Goal: Transaction & Acquisition: Purchase product/service

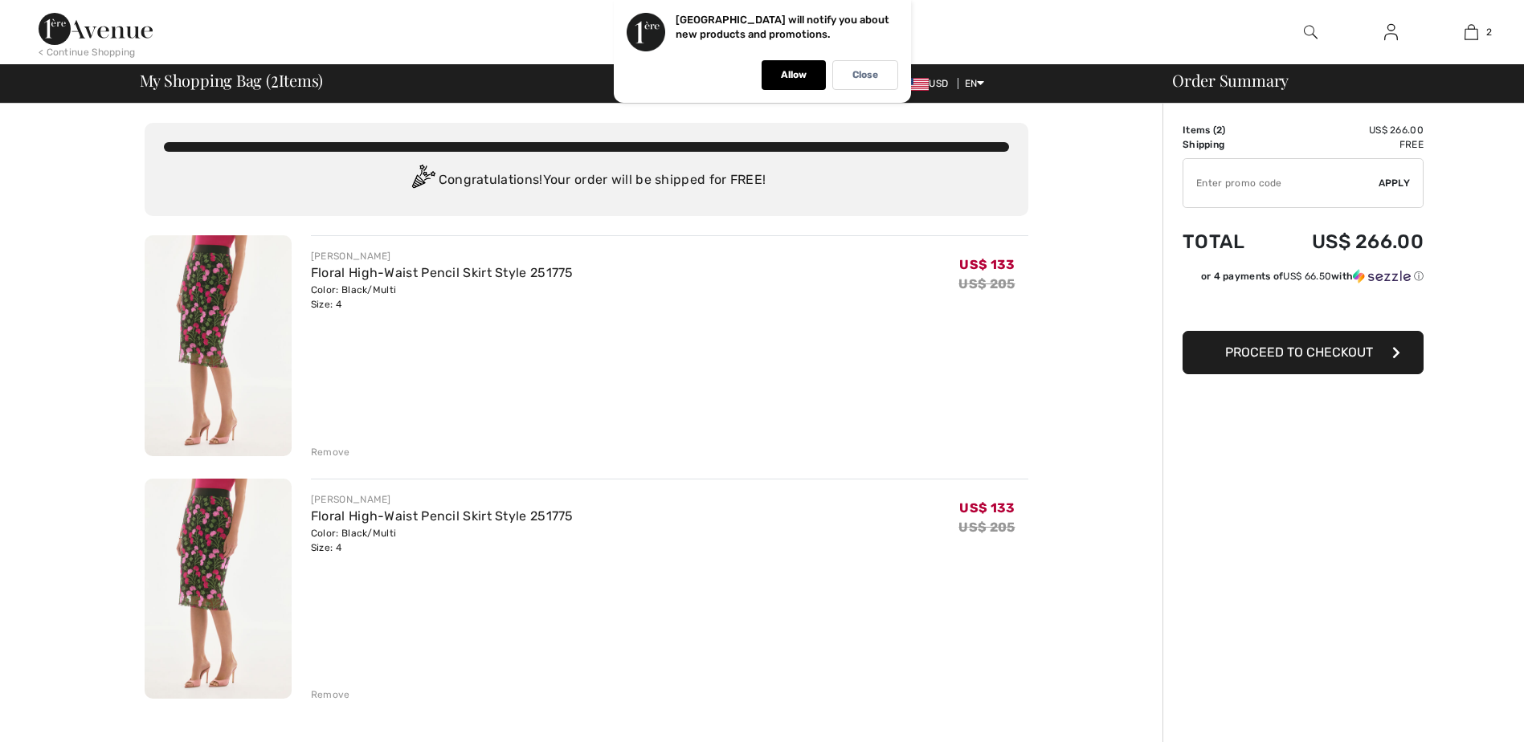
scroll to position [160, 0]
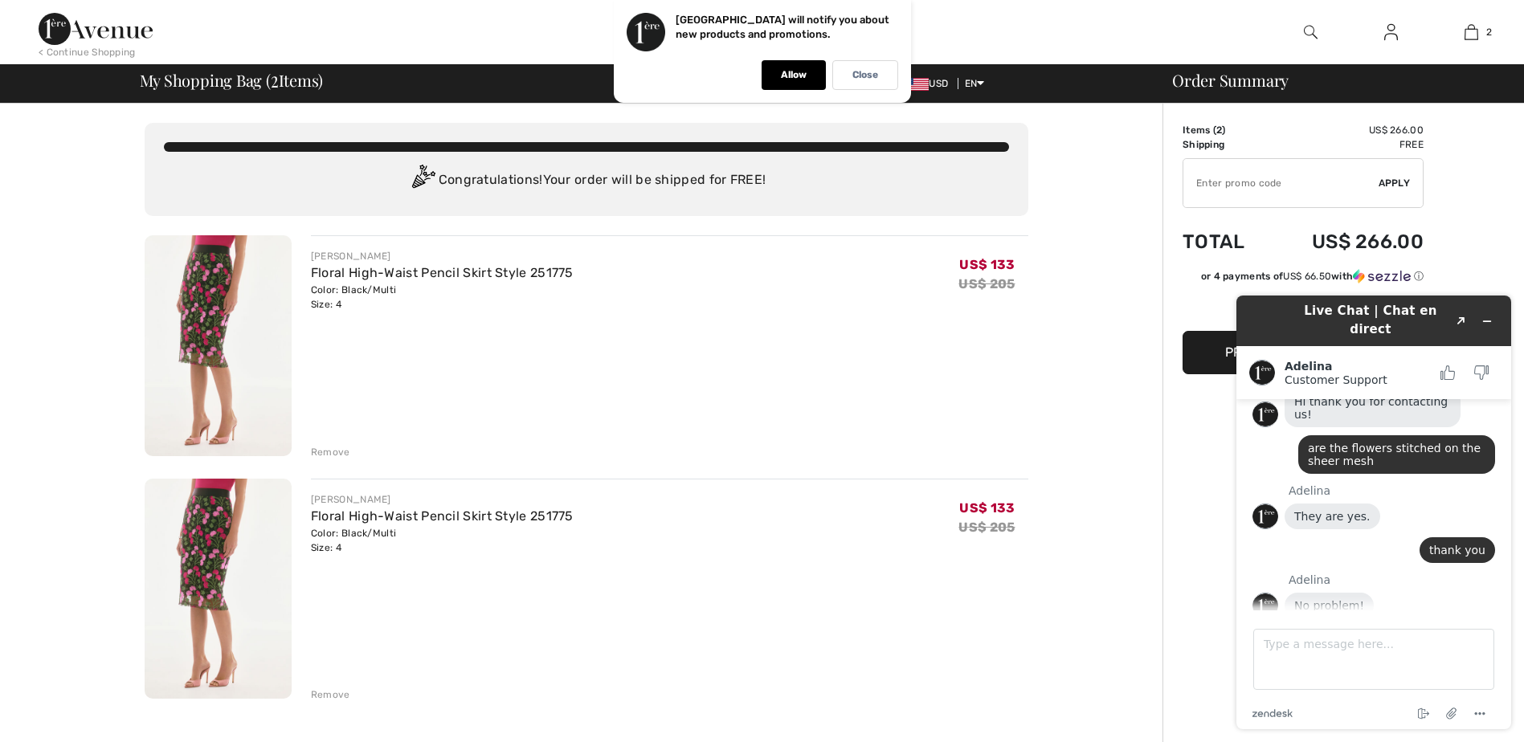
click at [335, 697] on div "Remove" at bounding box center [330, 695] width 39 height 14
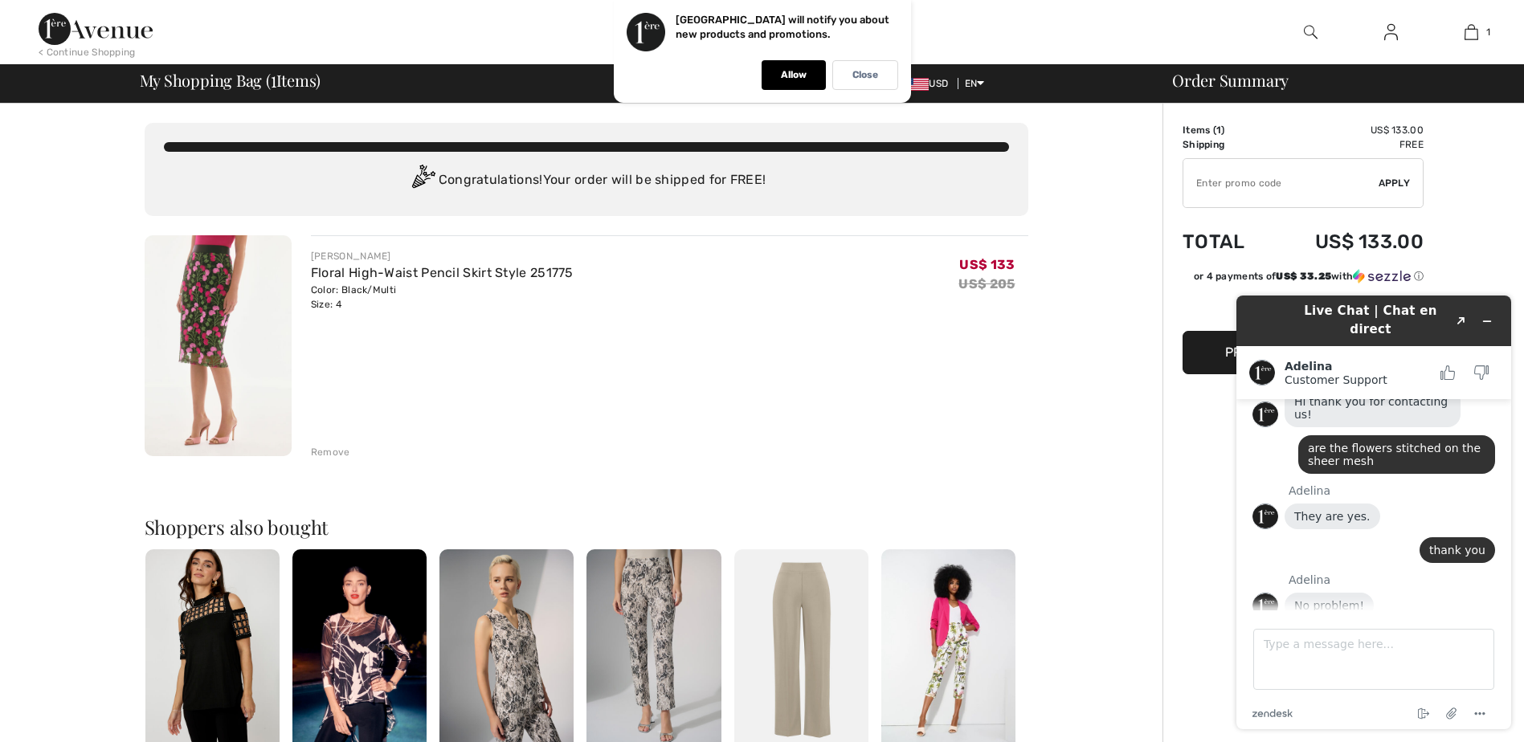
drag, startPoint x: 977, startPoint y: 362, endPoint x: 993, endPoint y: 353, distance: 18.7
click at [978, 361] on div "JOSEPH RIBKOFF Floral High-Waist Pencil Skirt Style 251775 Color: Black/Multi S…" at bounding box center [669, 347] width 717 height 224
click at [1294, 185] on input "TEXT" at bounding box center [1280, 183] width 195 height 48
type input "ESTRA20"
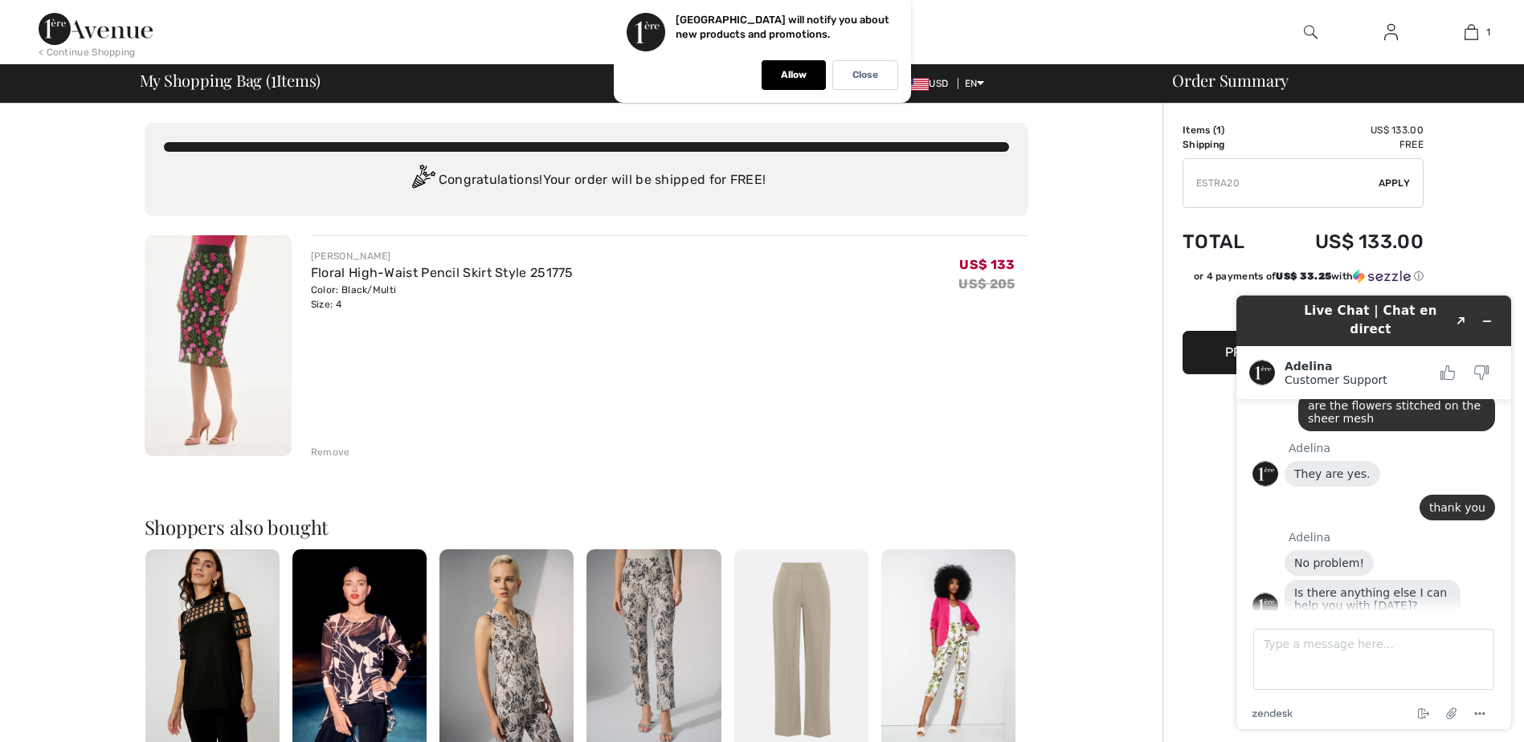
scroll to position [202, 0]
click at [1314, 648] on textarea "Type a message here..." at bounding box center [1373, 659] width 241 height 61
type textarea "thank you I am good."
click at [1400, 655] on textarea "thank you I am good." at bounding box center [1373, 659] width 241 height 61
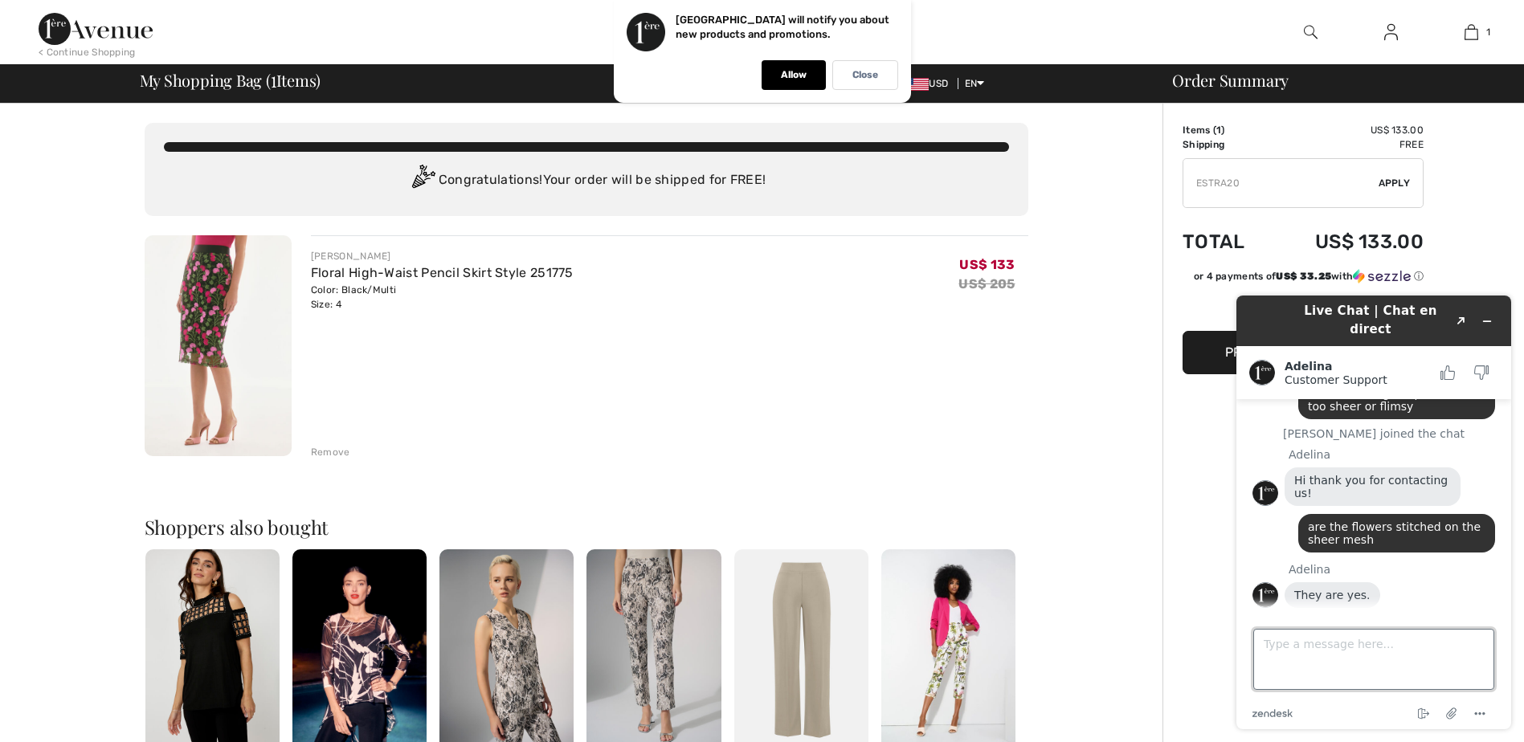
scroll to position [0, 0]
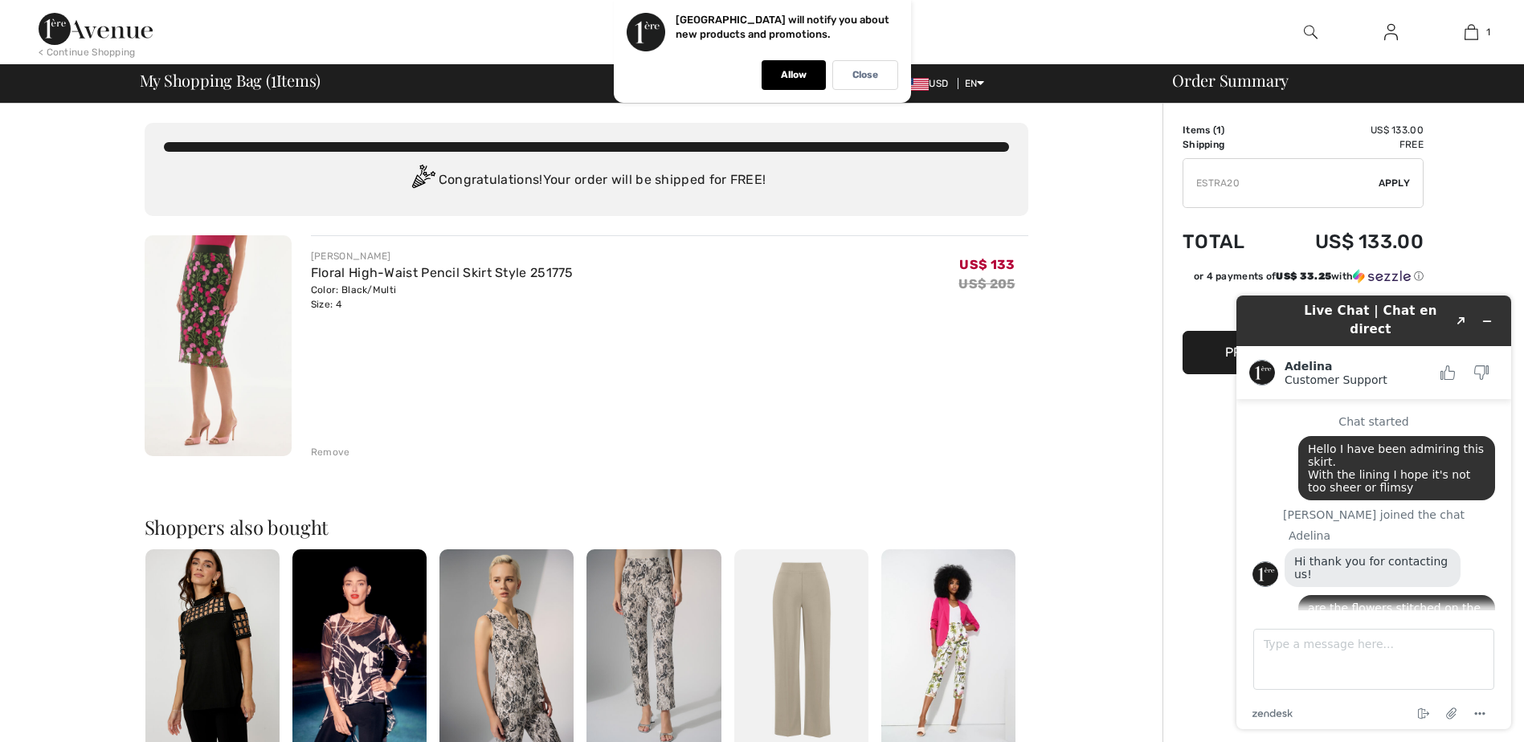
click at [1240, 181] on input "TEXT" at bounding box center [1280, 183] width 195 height 48
type input "E"
type input "EXTRA20"
click at [1401, 184] on span "Apply" at bounding box center [1395, 183] width 32 height 14
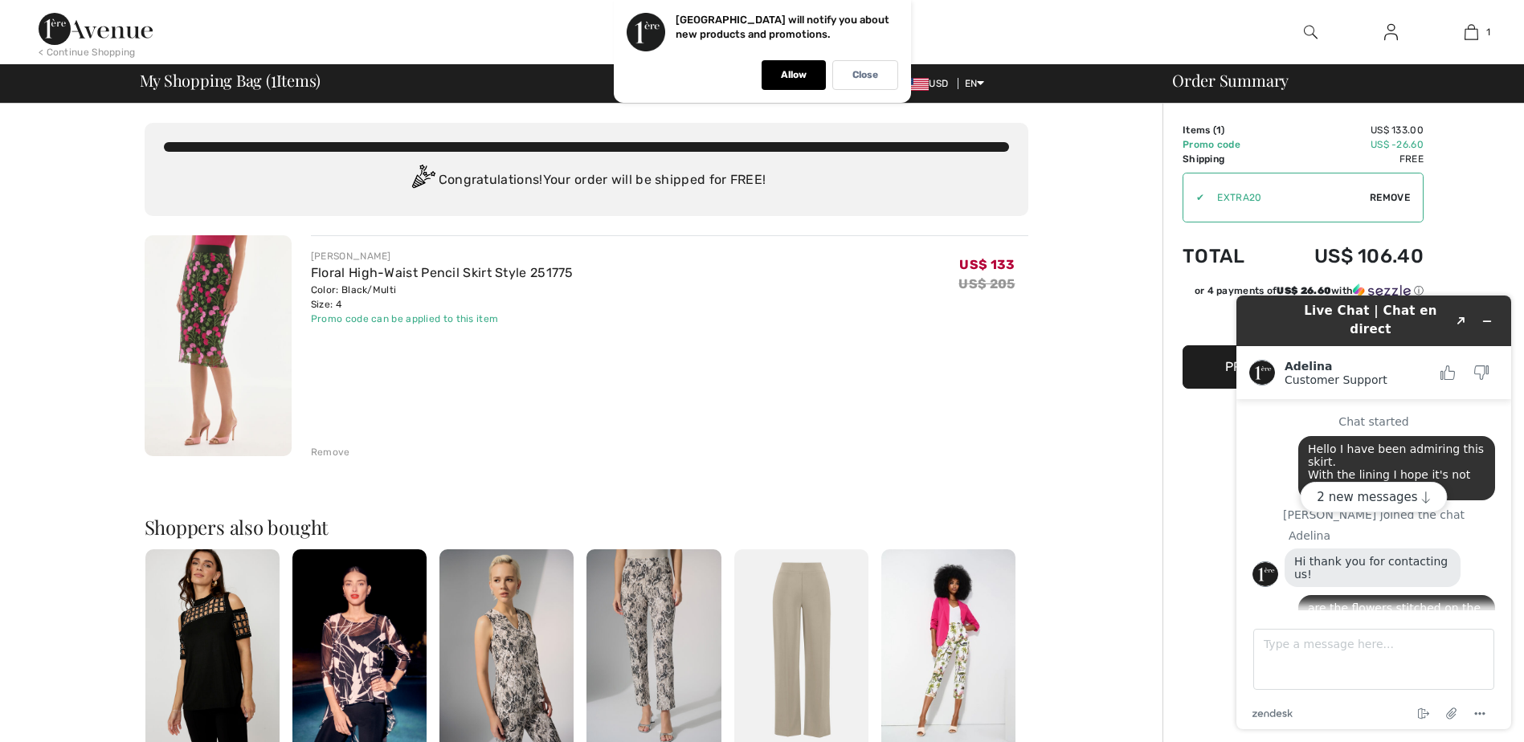
click at [1472, 190] on div "Order Summary Details Items ( 1 ) US$ 133.00 Promo code US$ -26.60 Shipping Fre…" at bounding box center [1344, 617] width 362 height 1027
click at [802, 84] on div "Allow" at bounding box center [794, 75] width 64 height 30
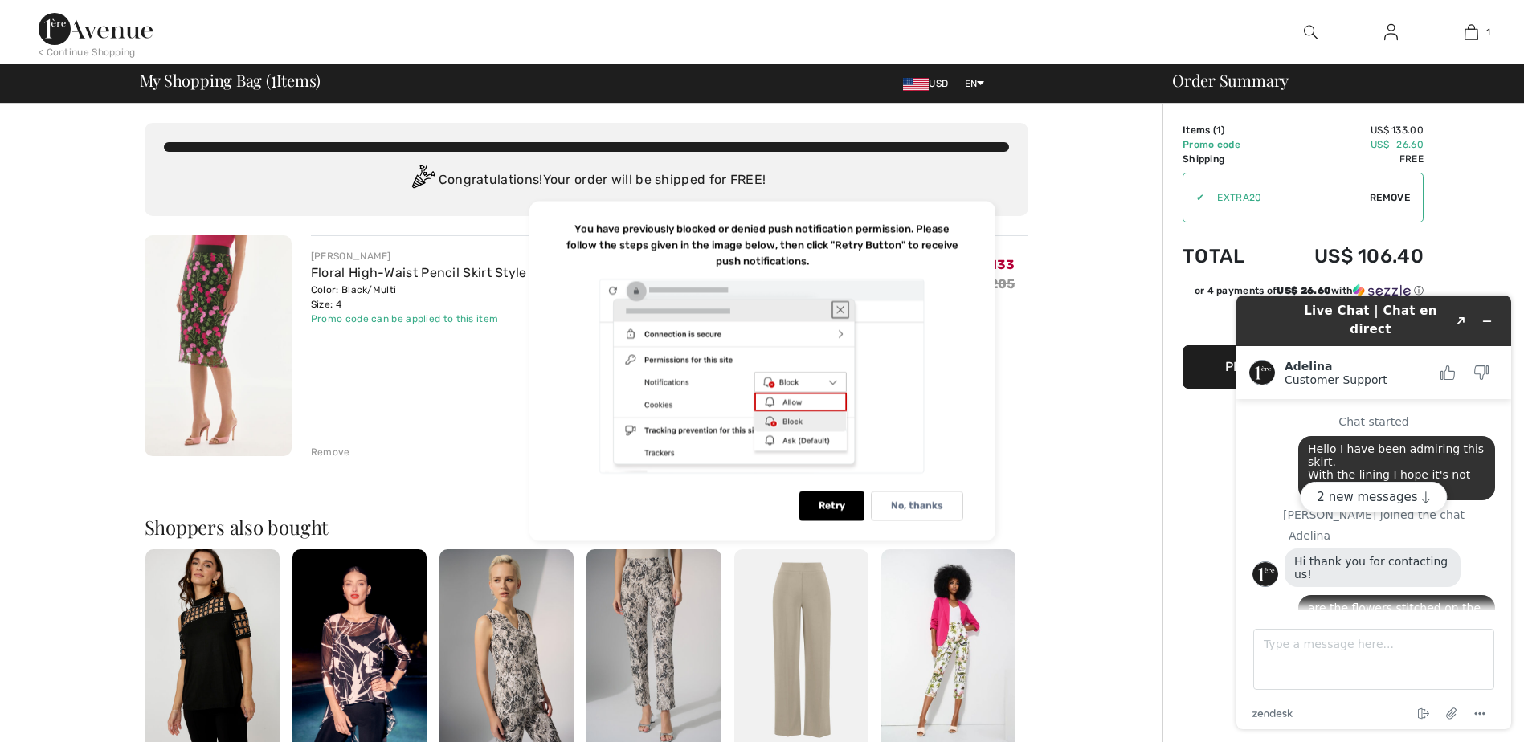
click at [1506, 319] on header "Live Chat | Chat en direct Created with Sketch." at bounding box center [1373, 321] width 275 height 51
click at [89, 52] on div "< Continue Shopping" at bounding box center [87, 52] width 97 height 14
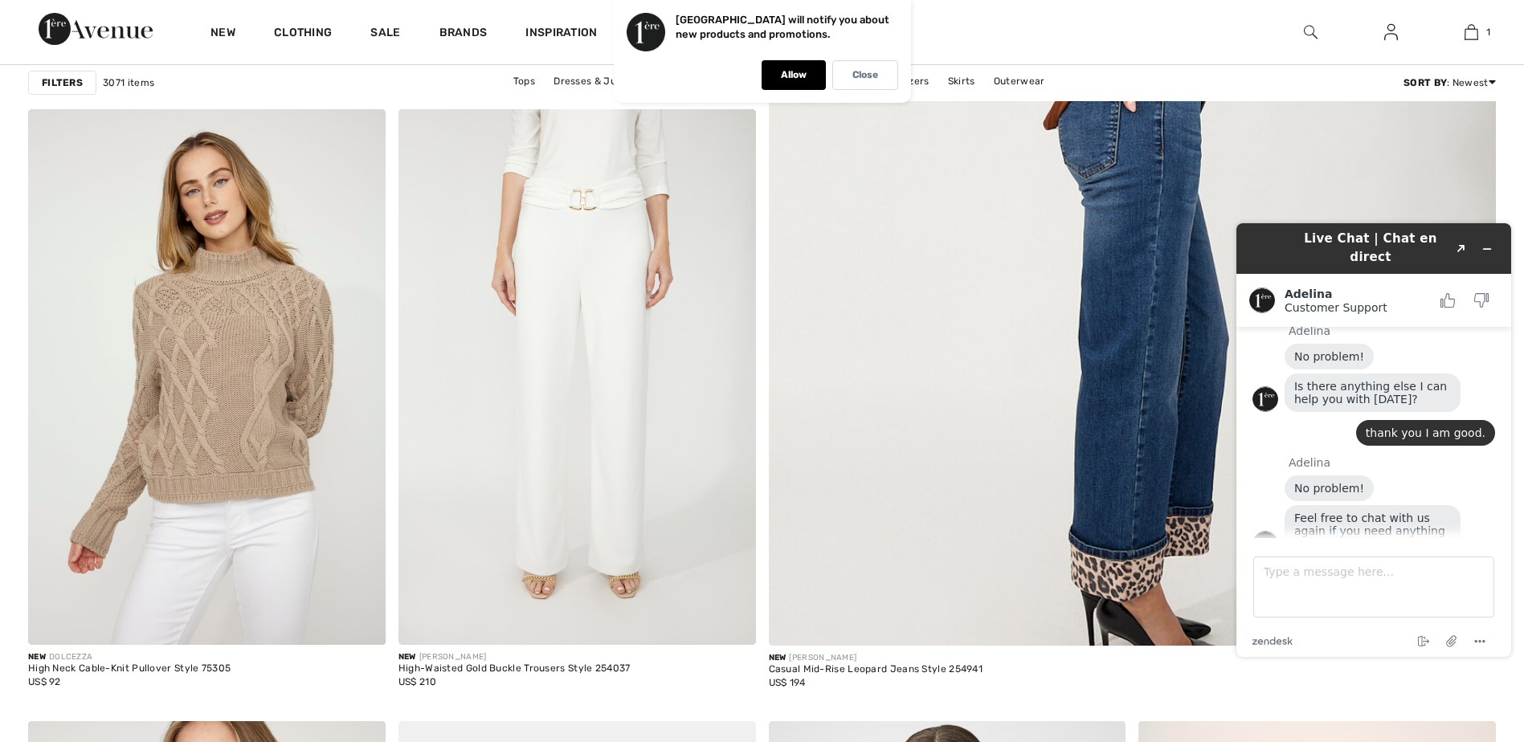
scroll to position [1044, 0]
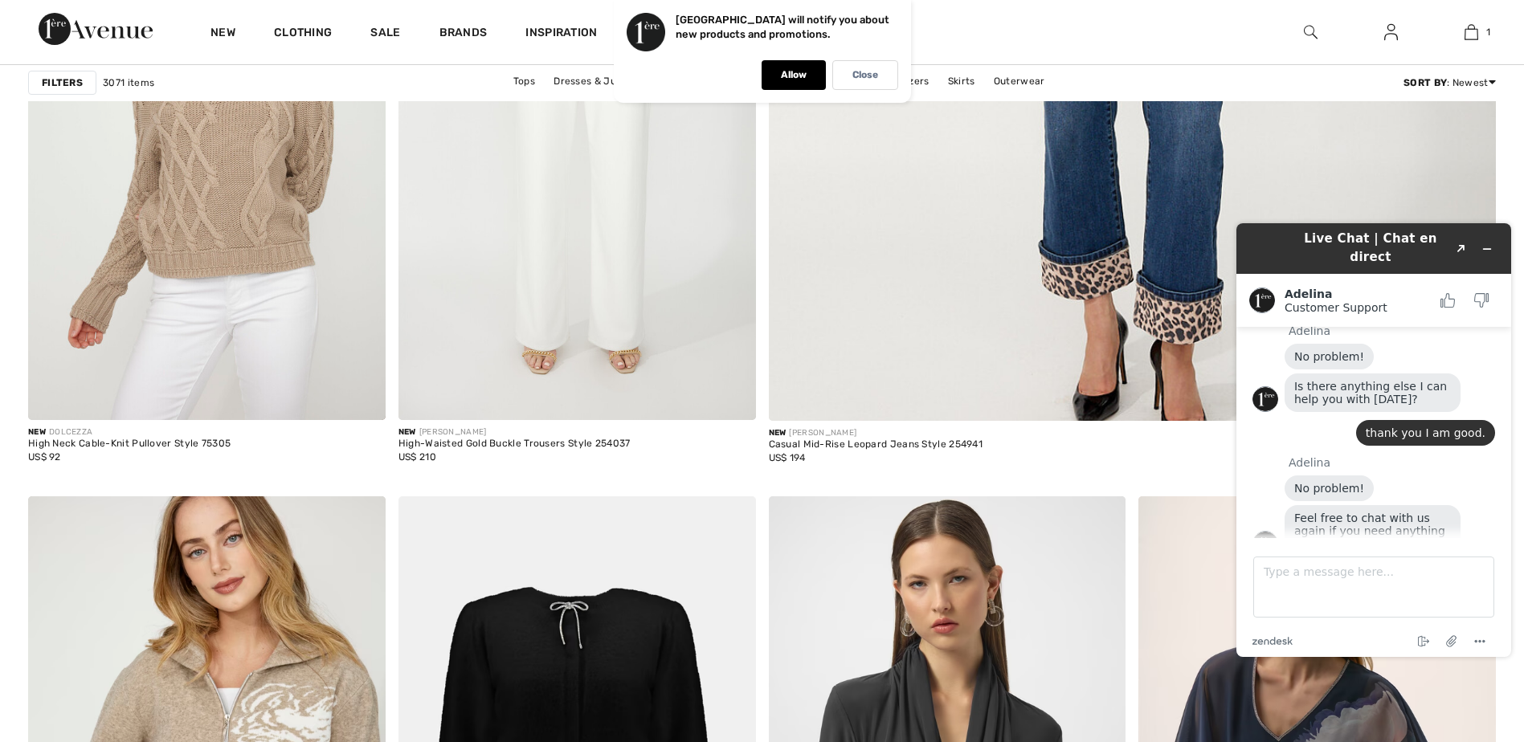
click at [1323, 246] on h1 "Live Chat | Chat en direct" at bounding box center [1371, 248] width 156 height 36
click at [1461, 245] on icon "Created with Sketch." at bounding box center [1462, 249] width 10 height 8
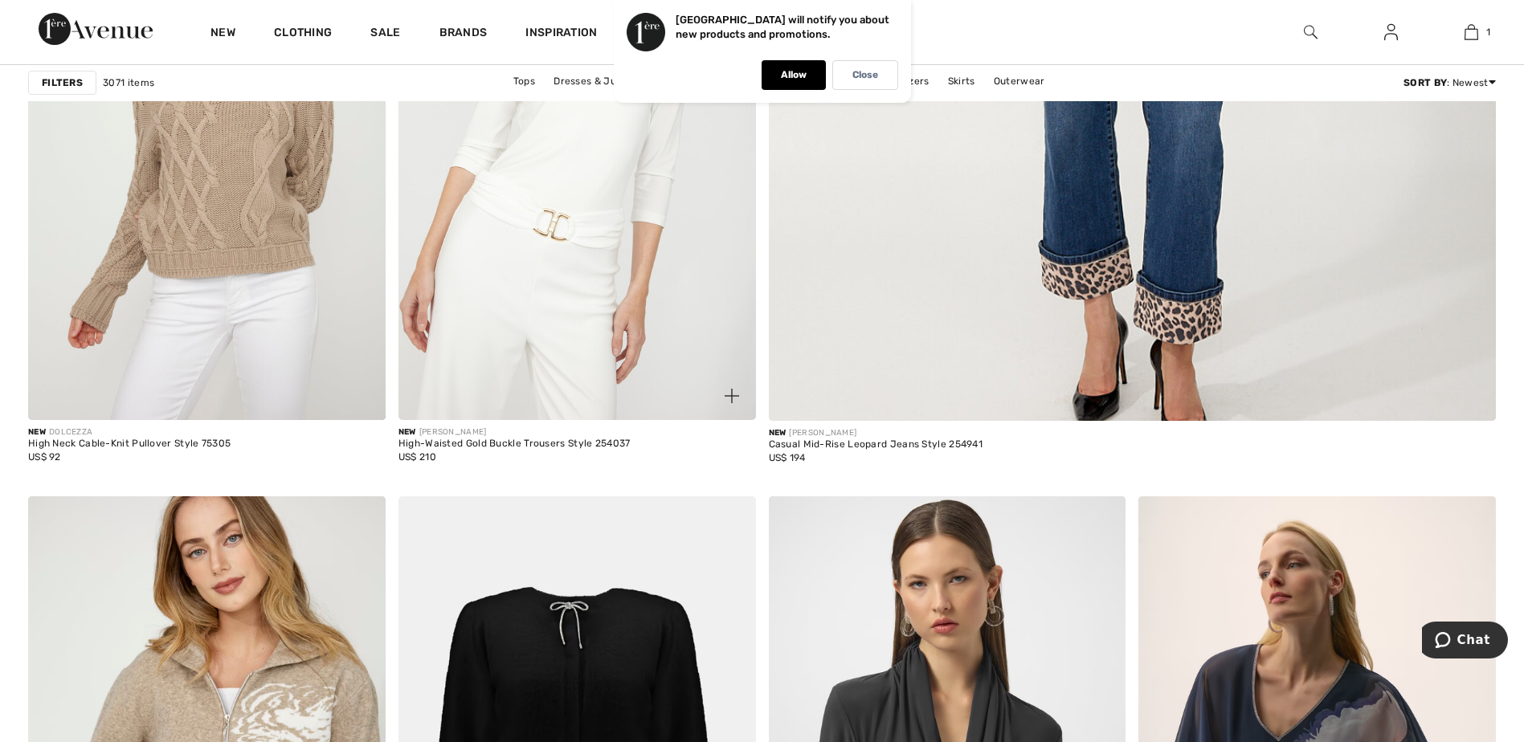
click at [616, 323] on img at bounding box center [577, 152] width 358 height 536
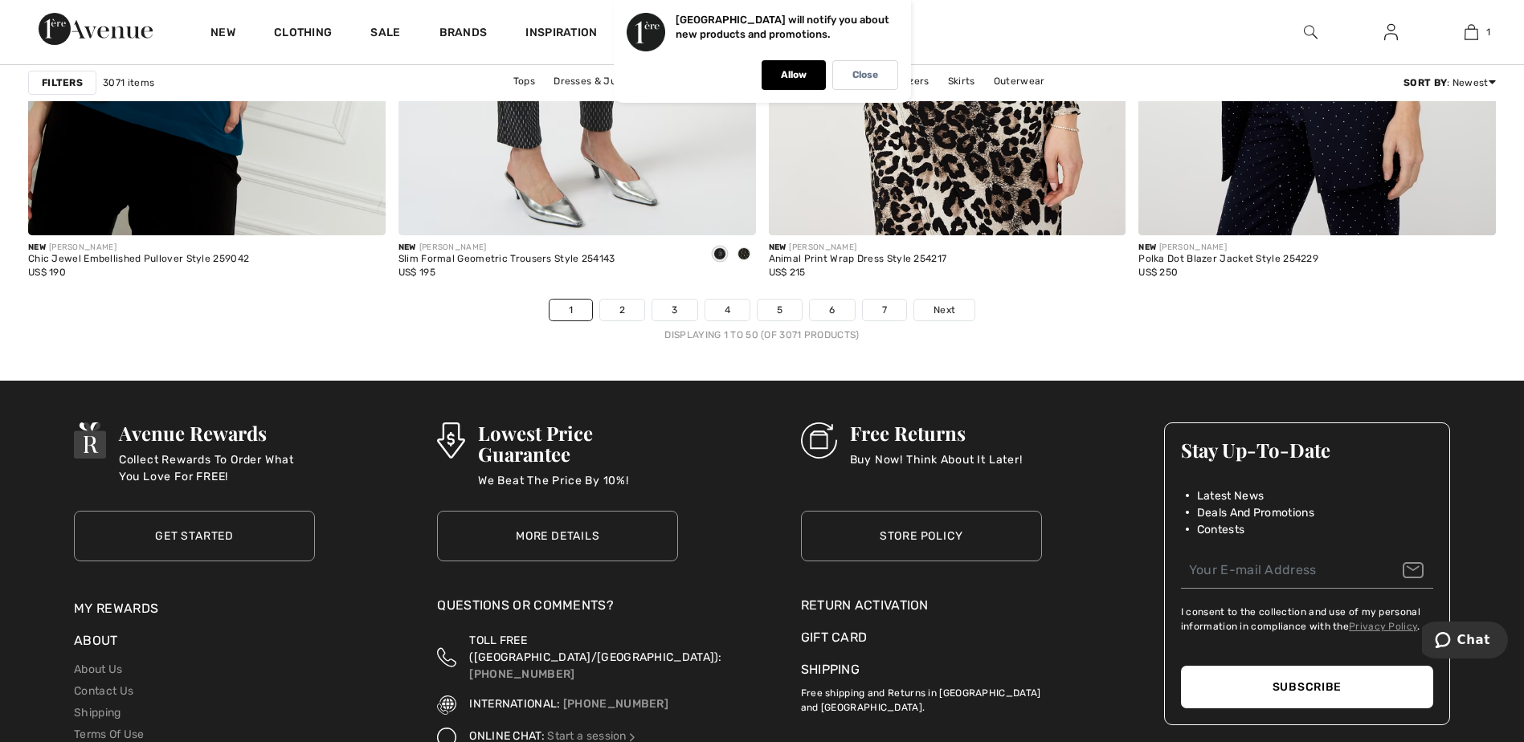
scroll to position [9207, 0]
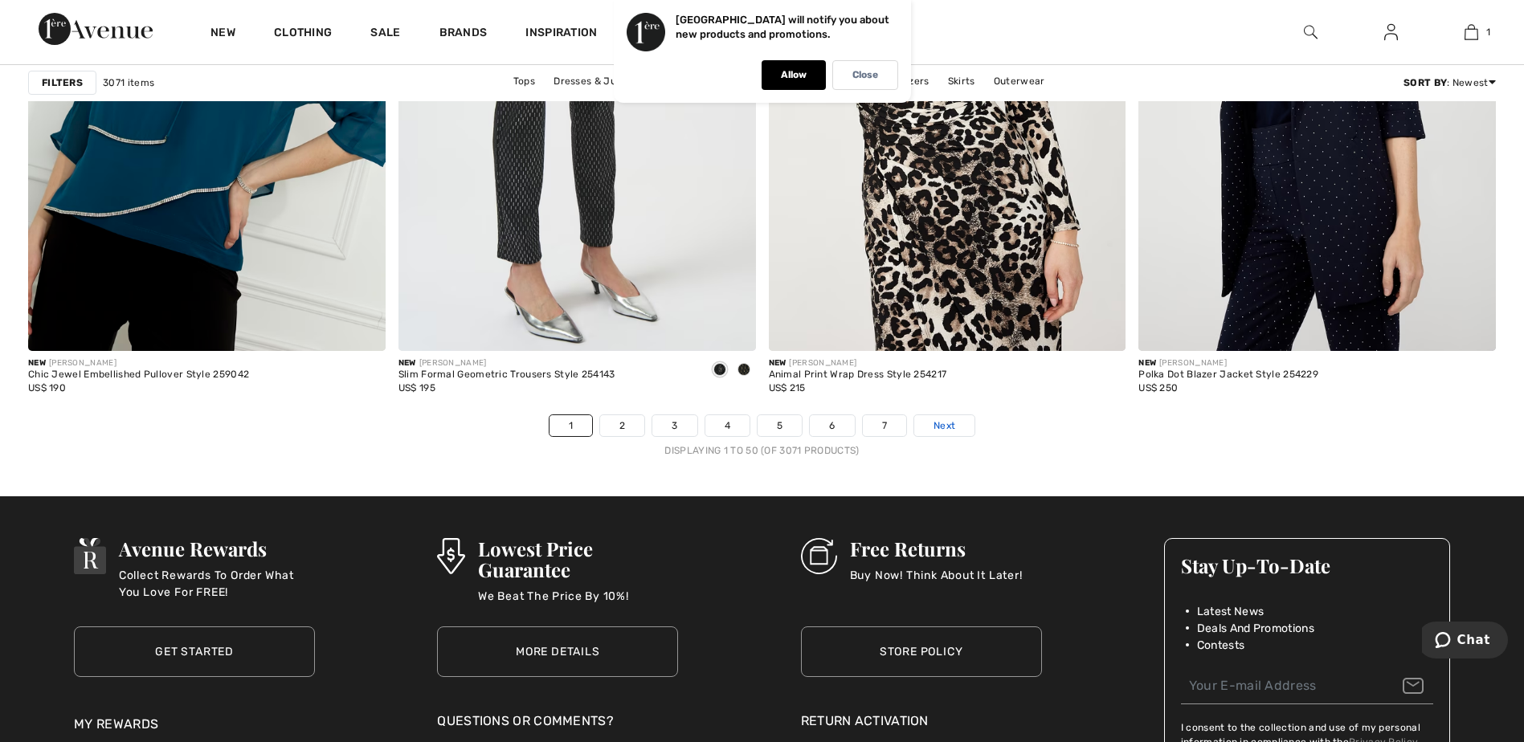
click at [938, 433] on span "Next" at bounding box center [945, 426] width 22 height 14
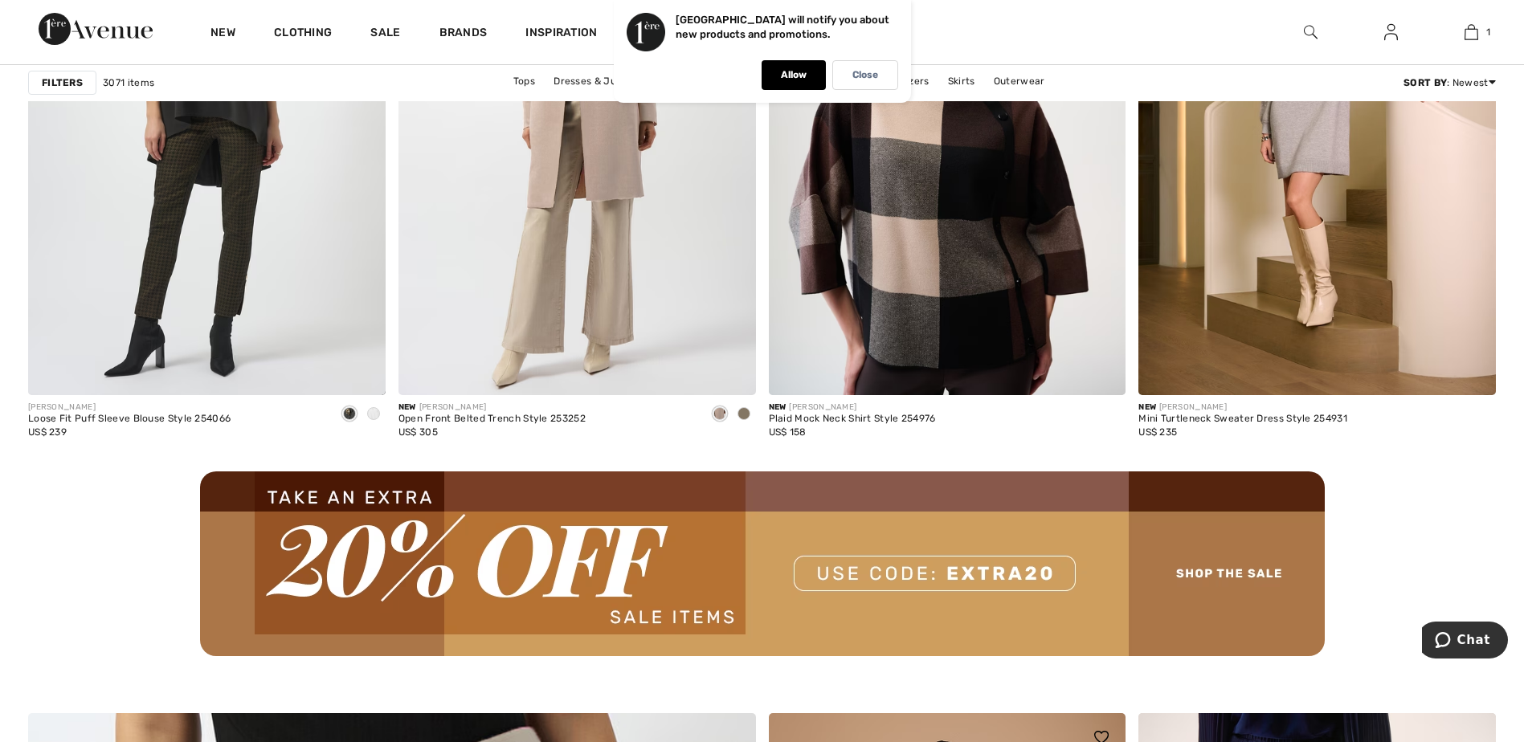
scroll to position [4499, 0]
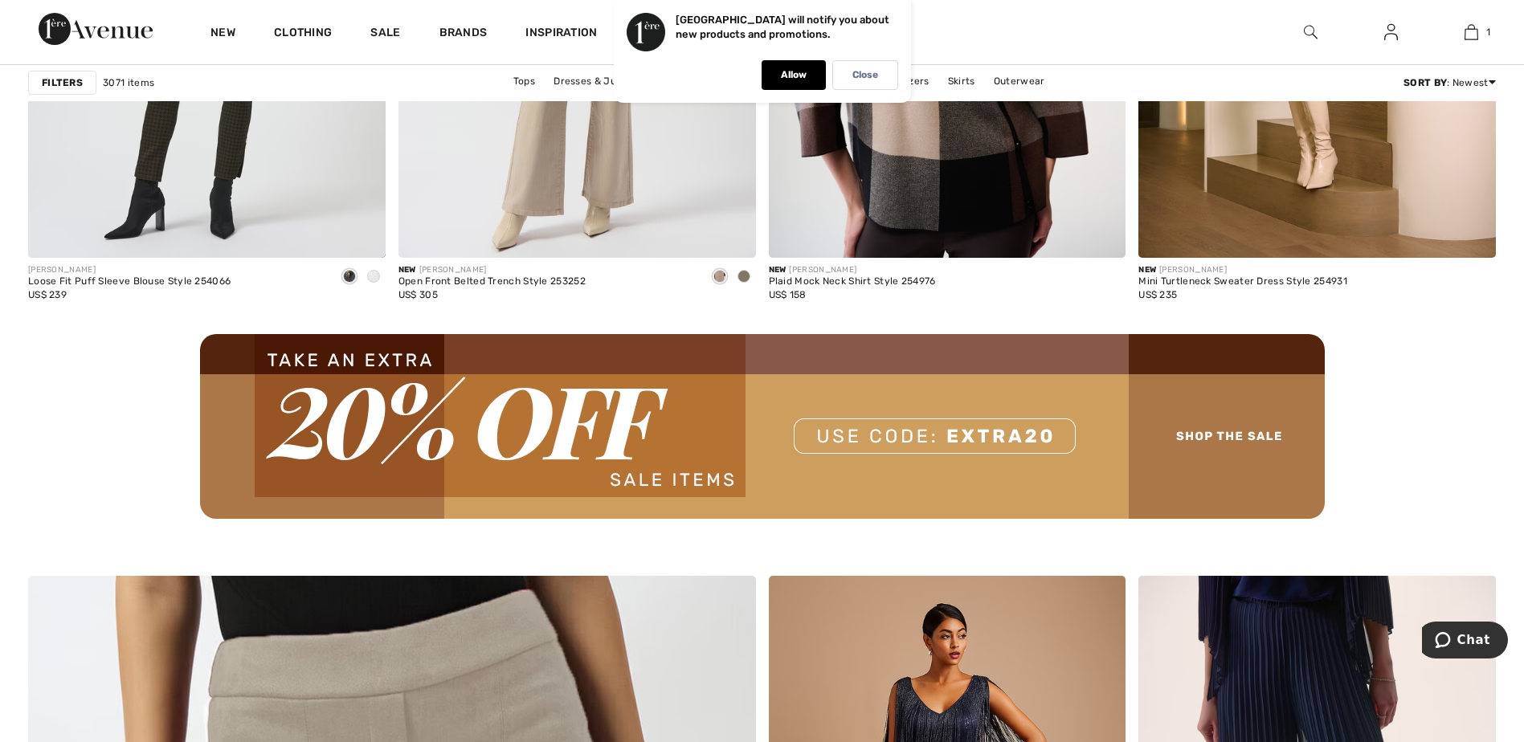
click at [1199, 435] on img at bounding box center [762, 426] width 1125 height 185
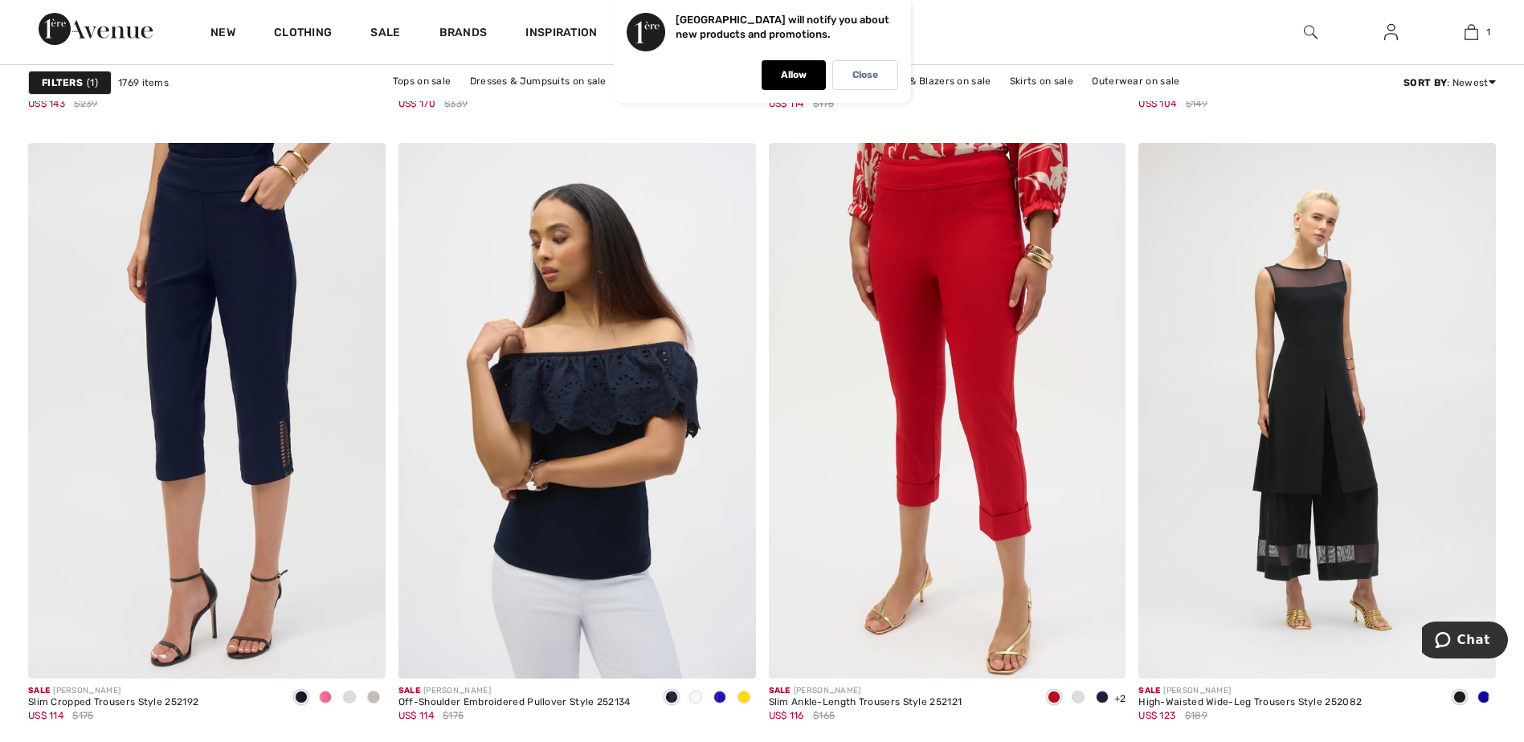
scroll to position [9239, 0]
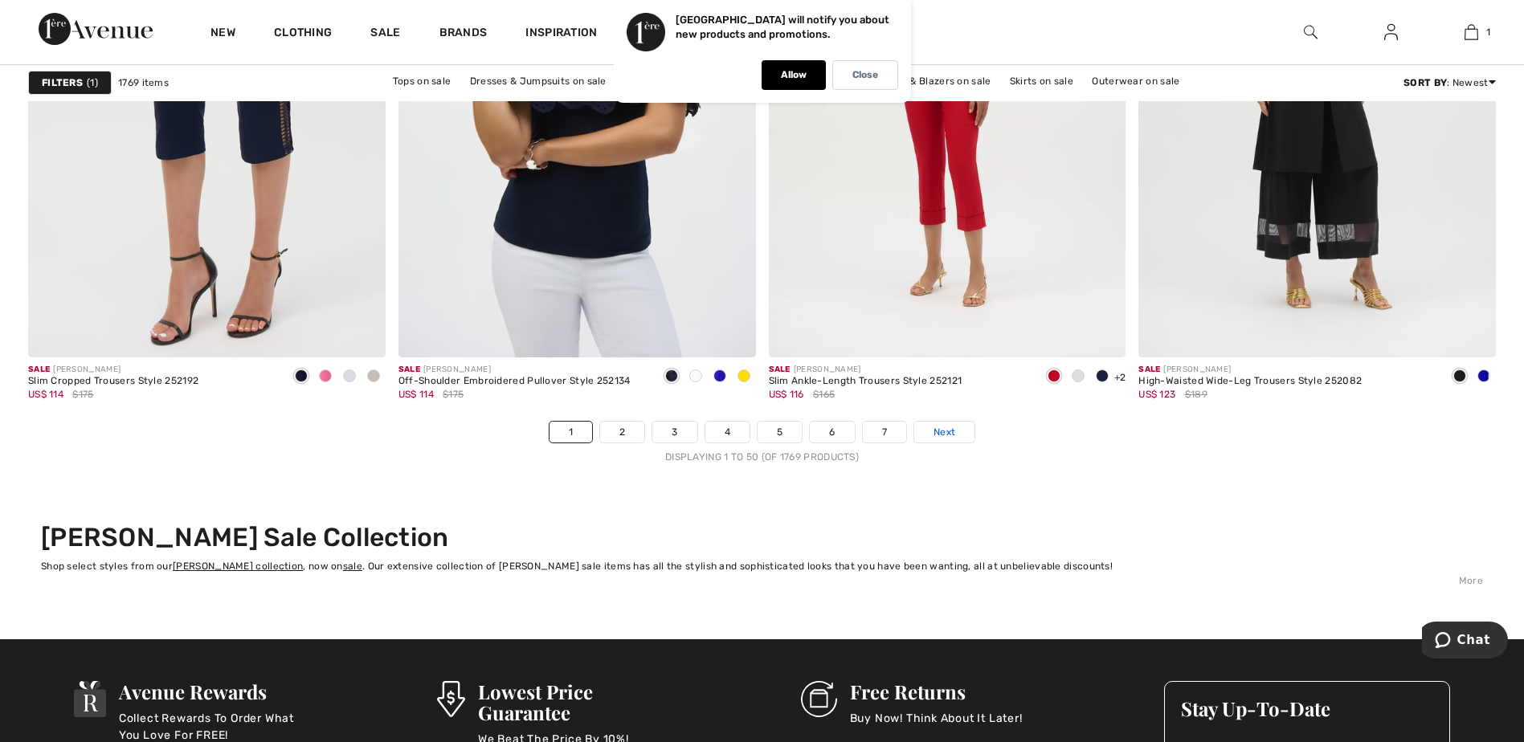
click at [942, 431] on span "Next" at bounding box center [945, 432] width 22 height 14
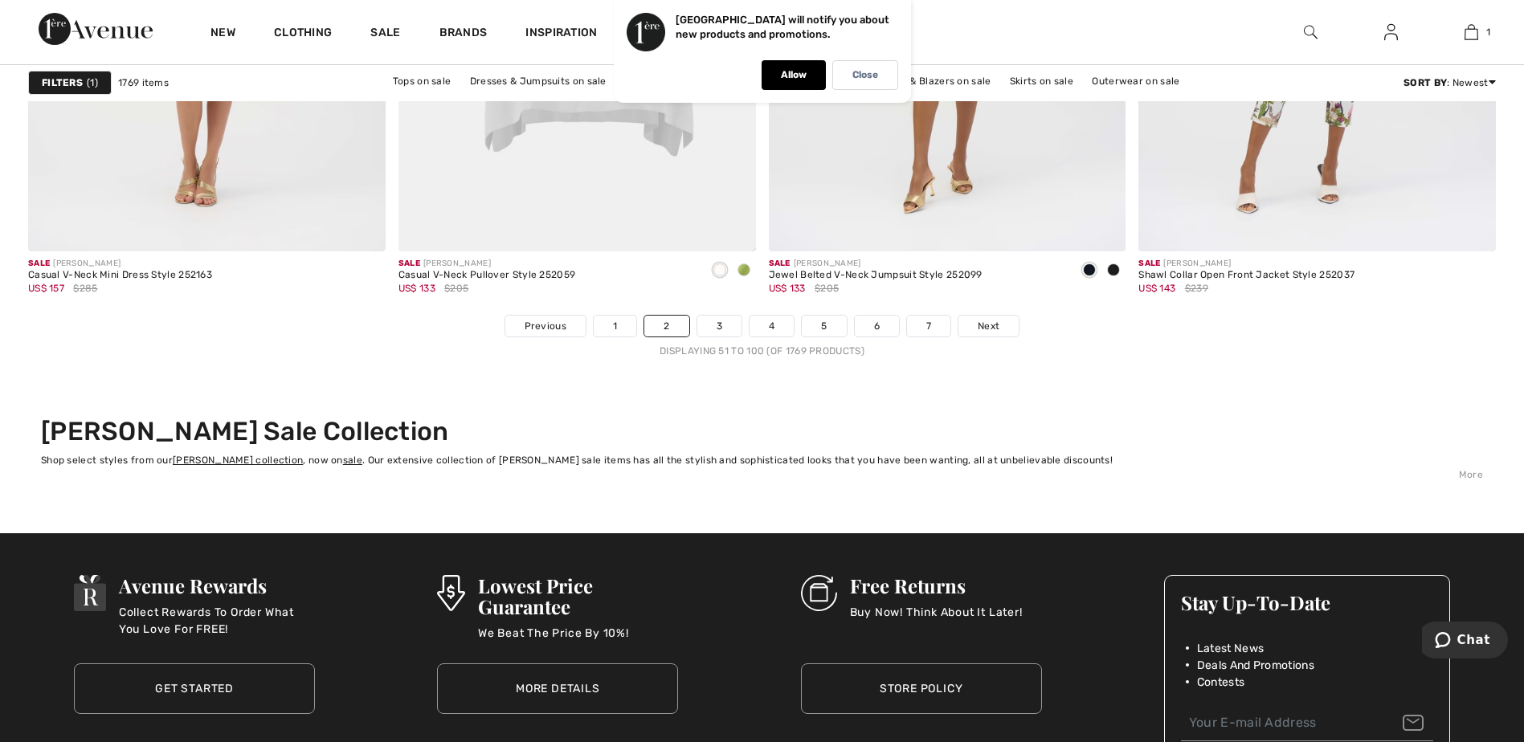
scroll to position [9480, 0]
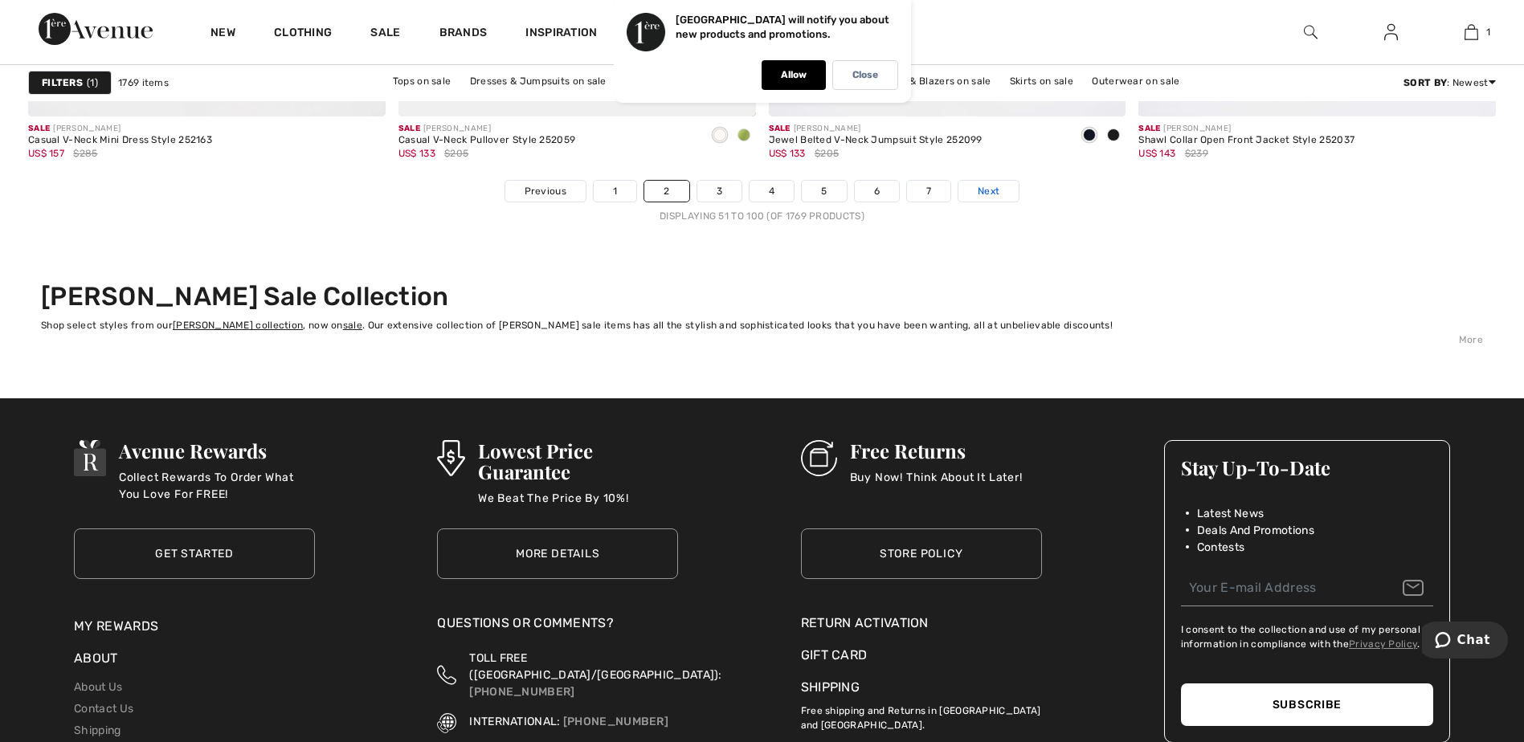
click at [989, 186] on span "Next" at bounding box center [989, 191] width 22 height 14
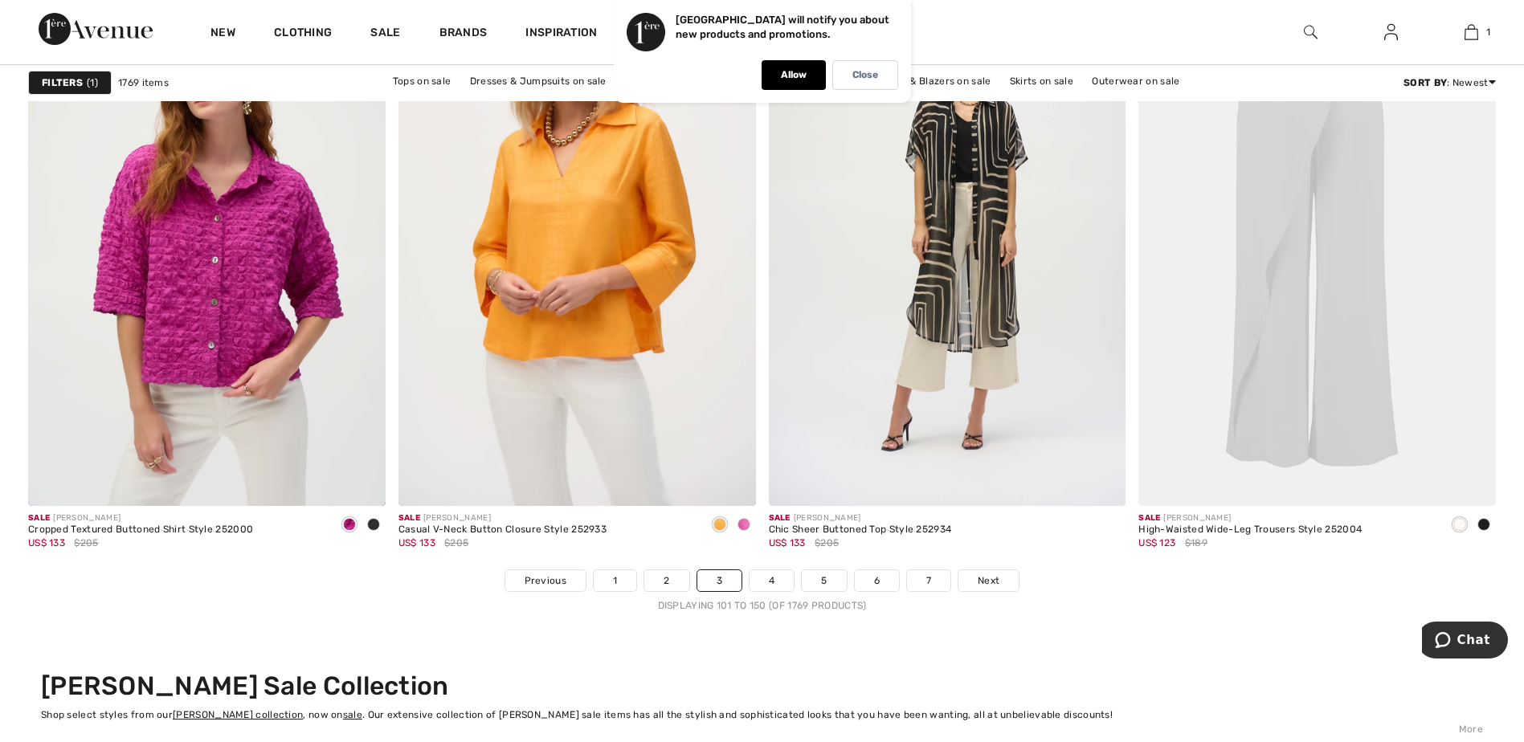
scroll to position [9319, 0]
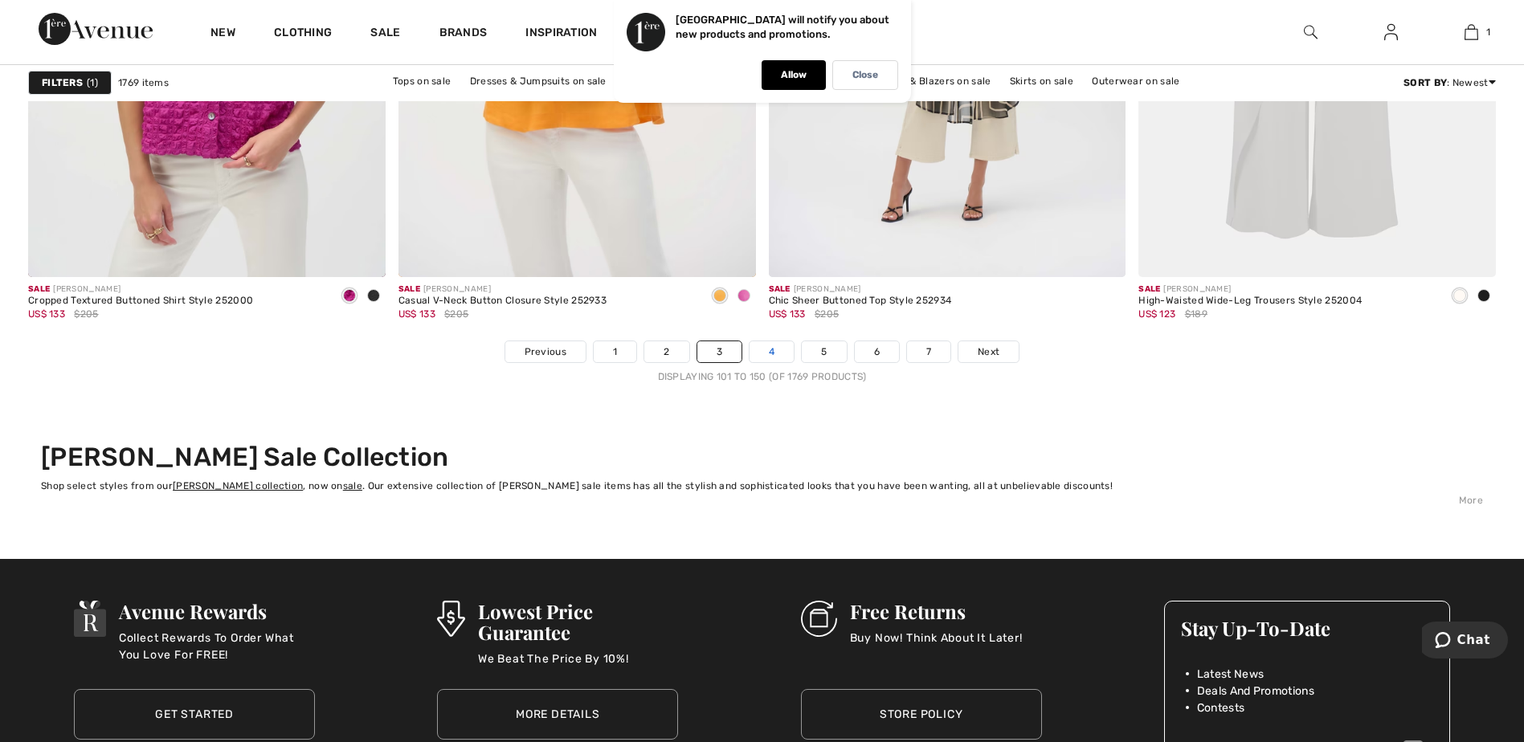
click at [774, 355] on link "4" at bounding box center [772, 351] width 44 height 21
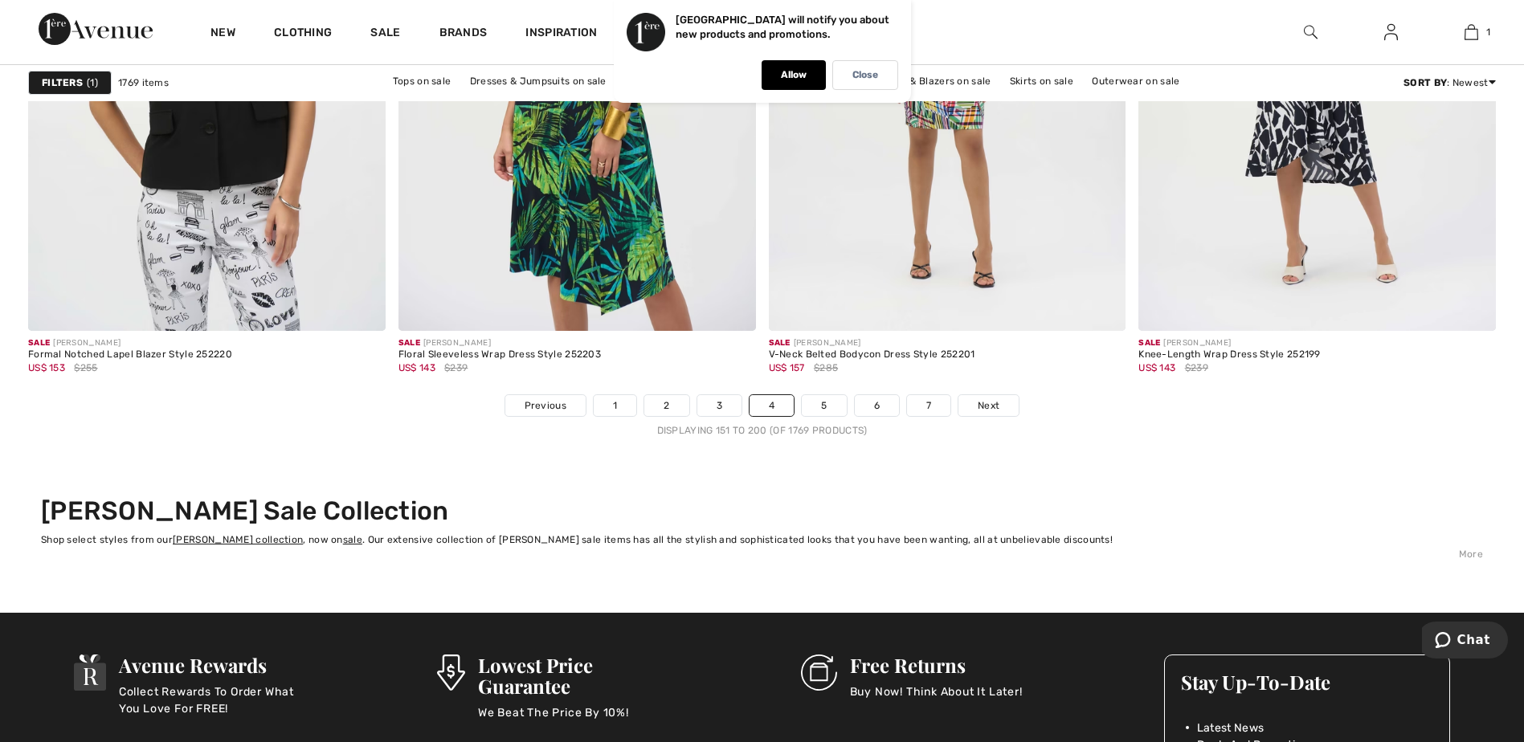
scroll to position [9400, 0]
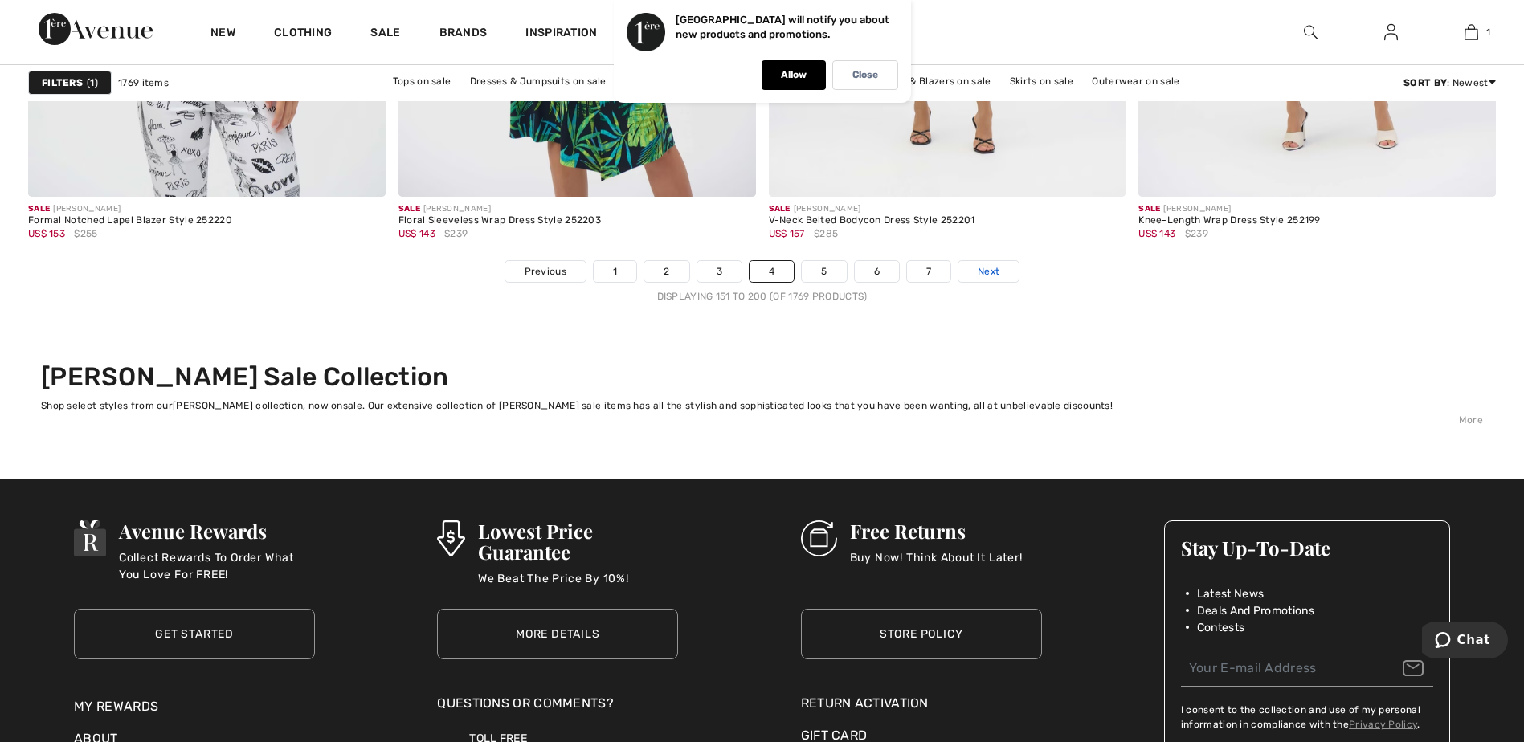
click at [999, 273] on span "Next" at bounding box center [989, 271] width 22 height 14
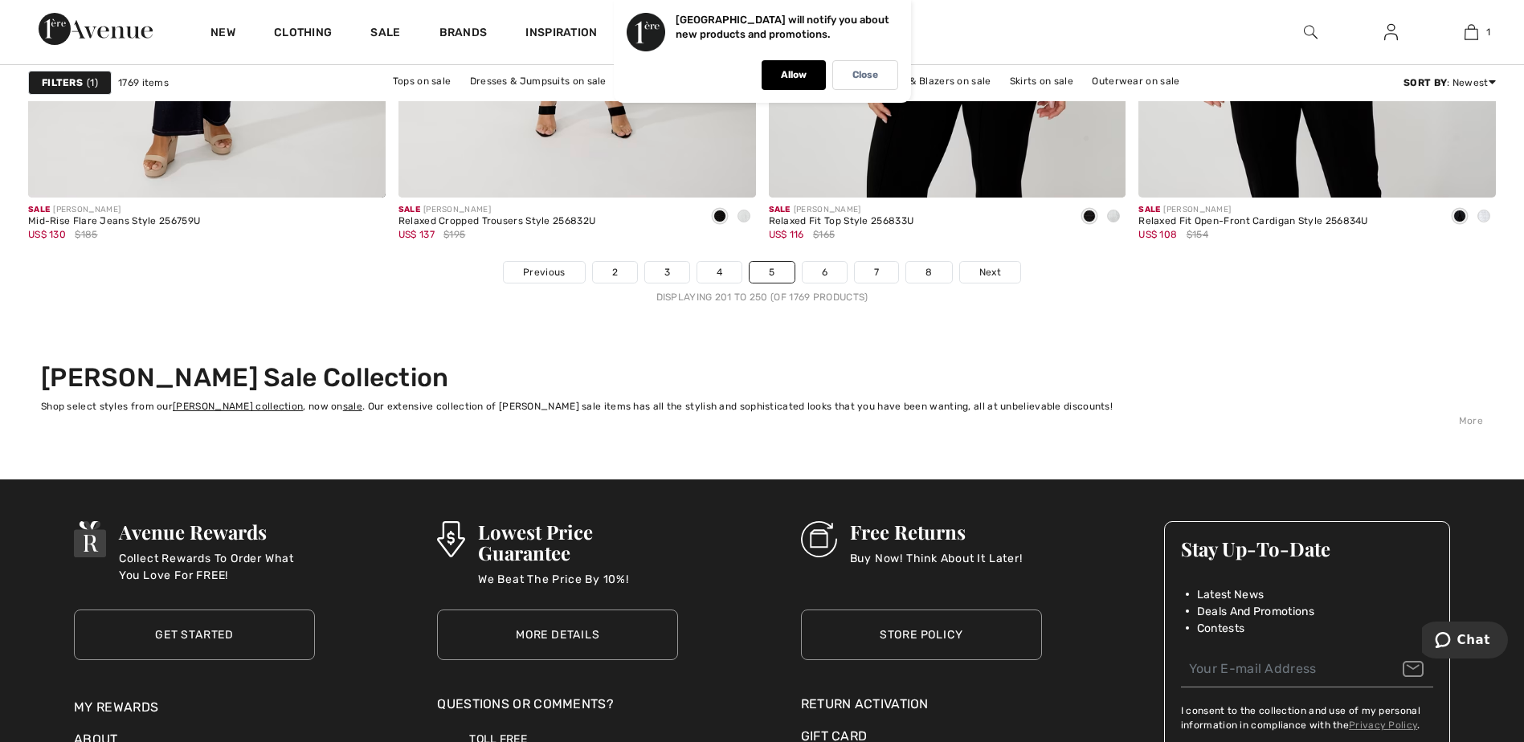
scroll to position [9400, 0]
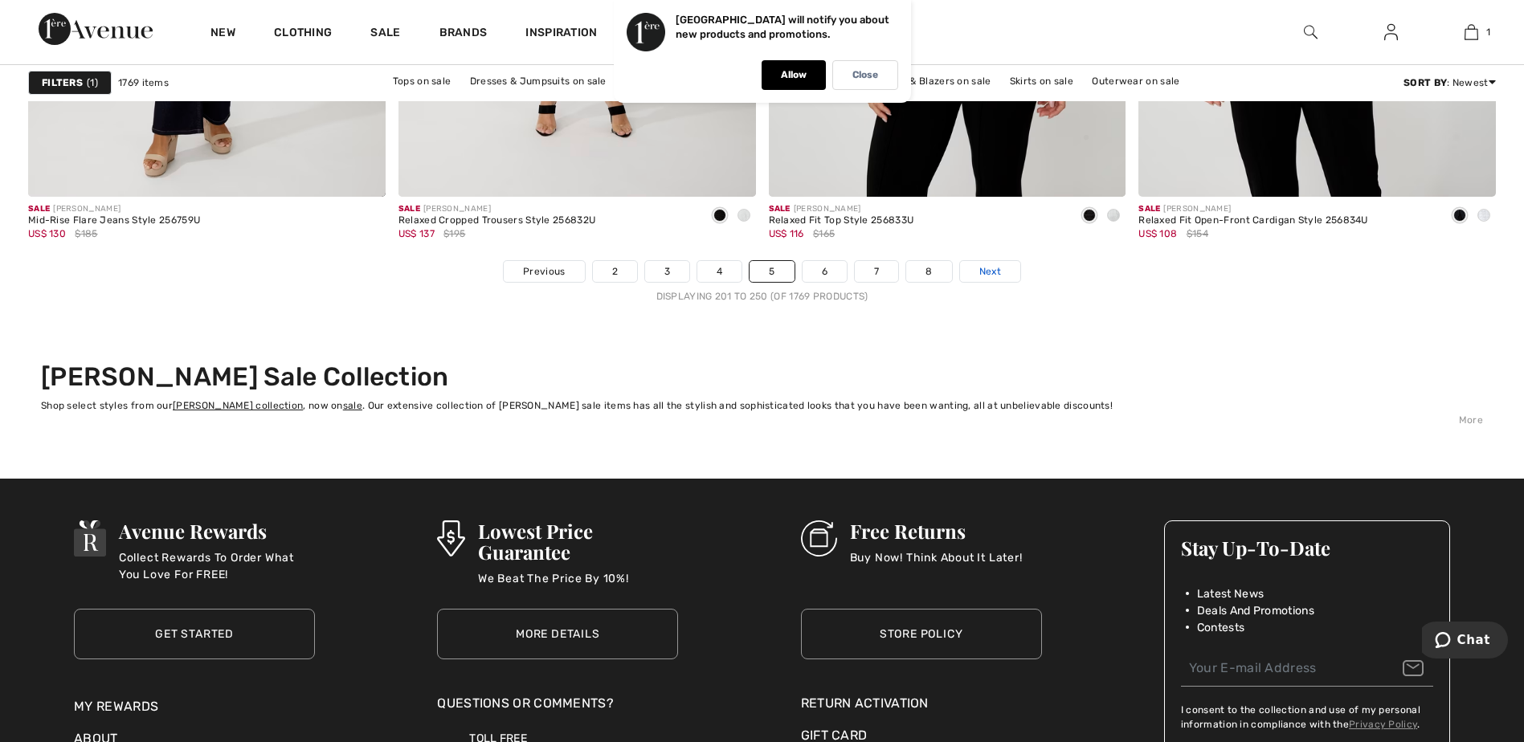
click at [984, 269] on span "Next" at bounding box center [990, 271] width 22 height 14
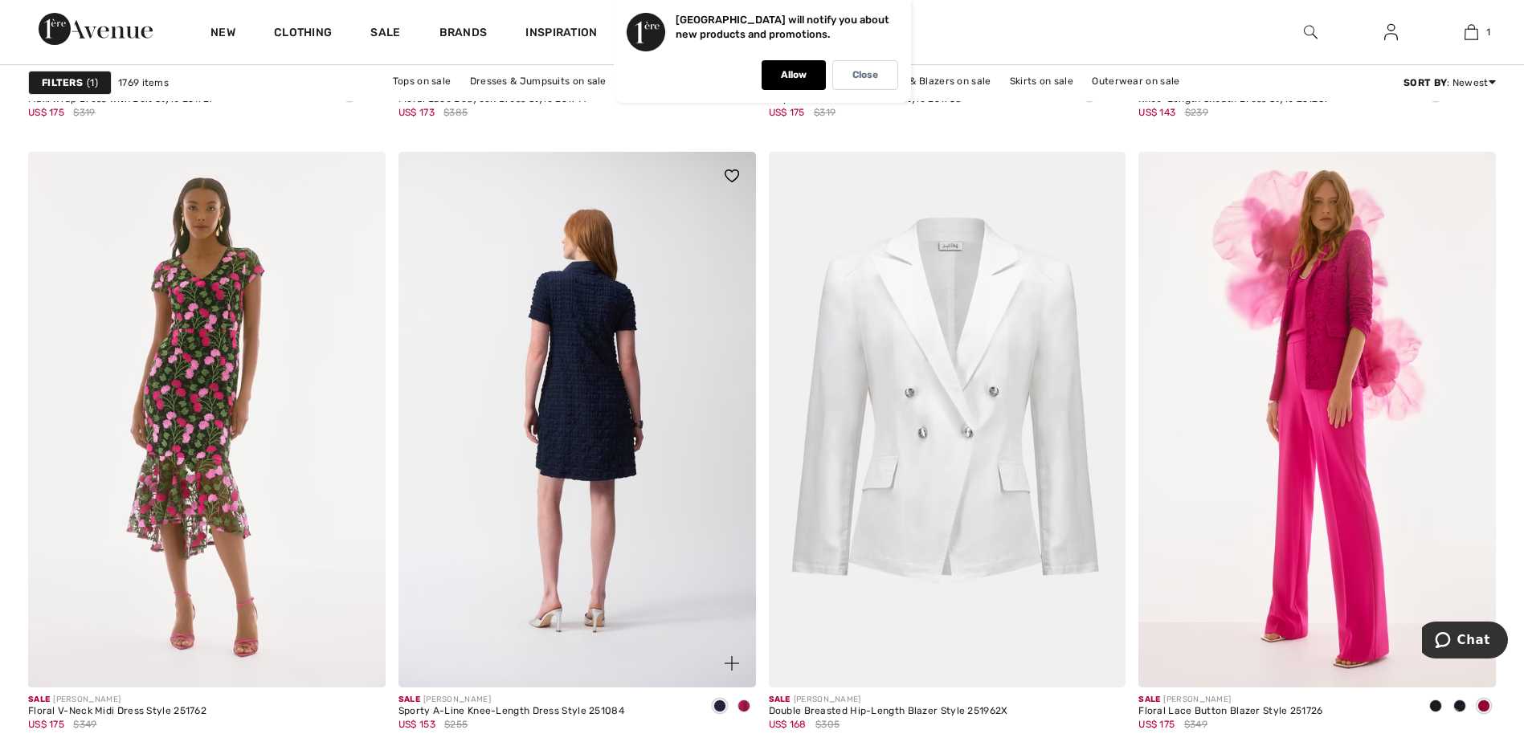
scroll to position [8355, 0]
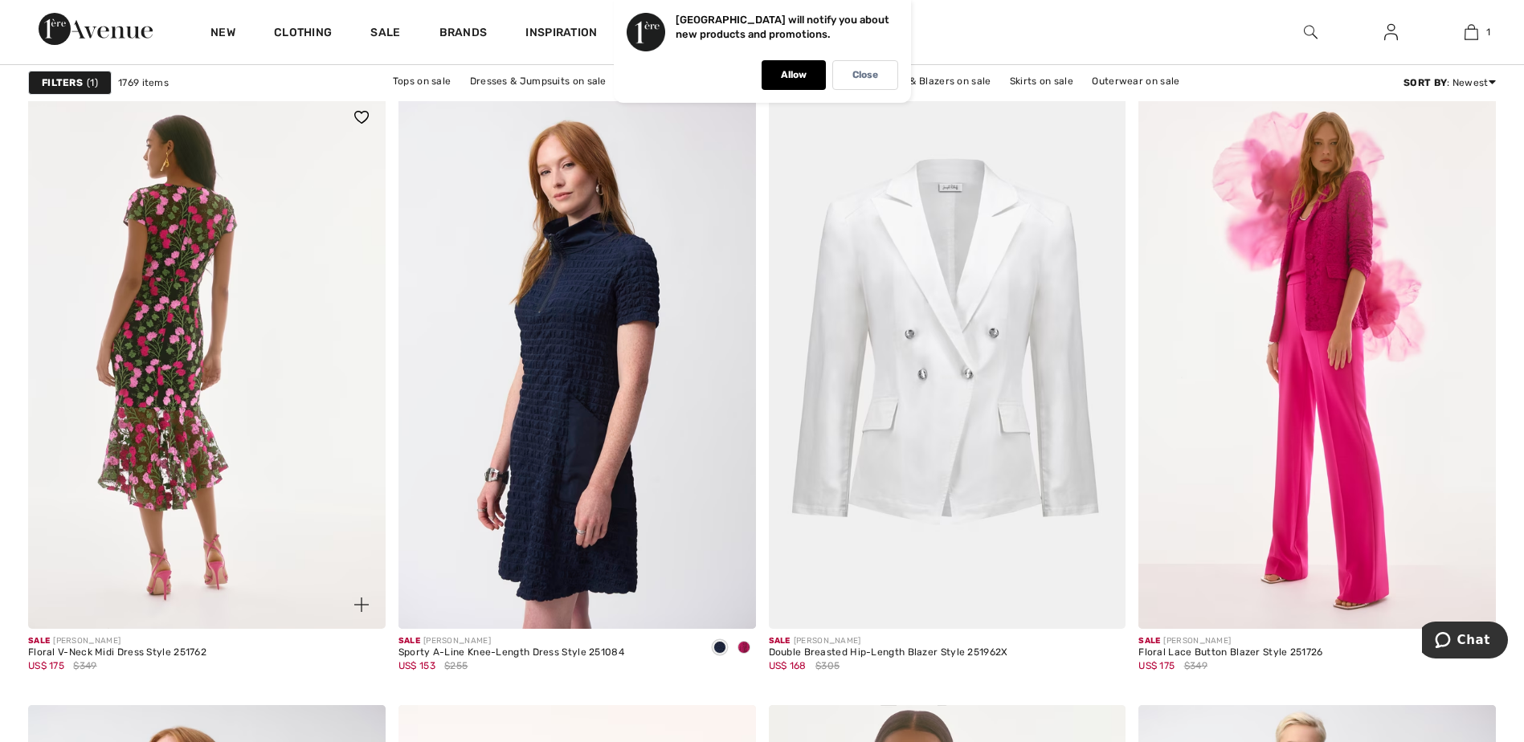
click at [184, 240] on img at bounding box center [207, 361] width 358 height 536
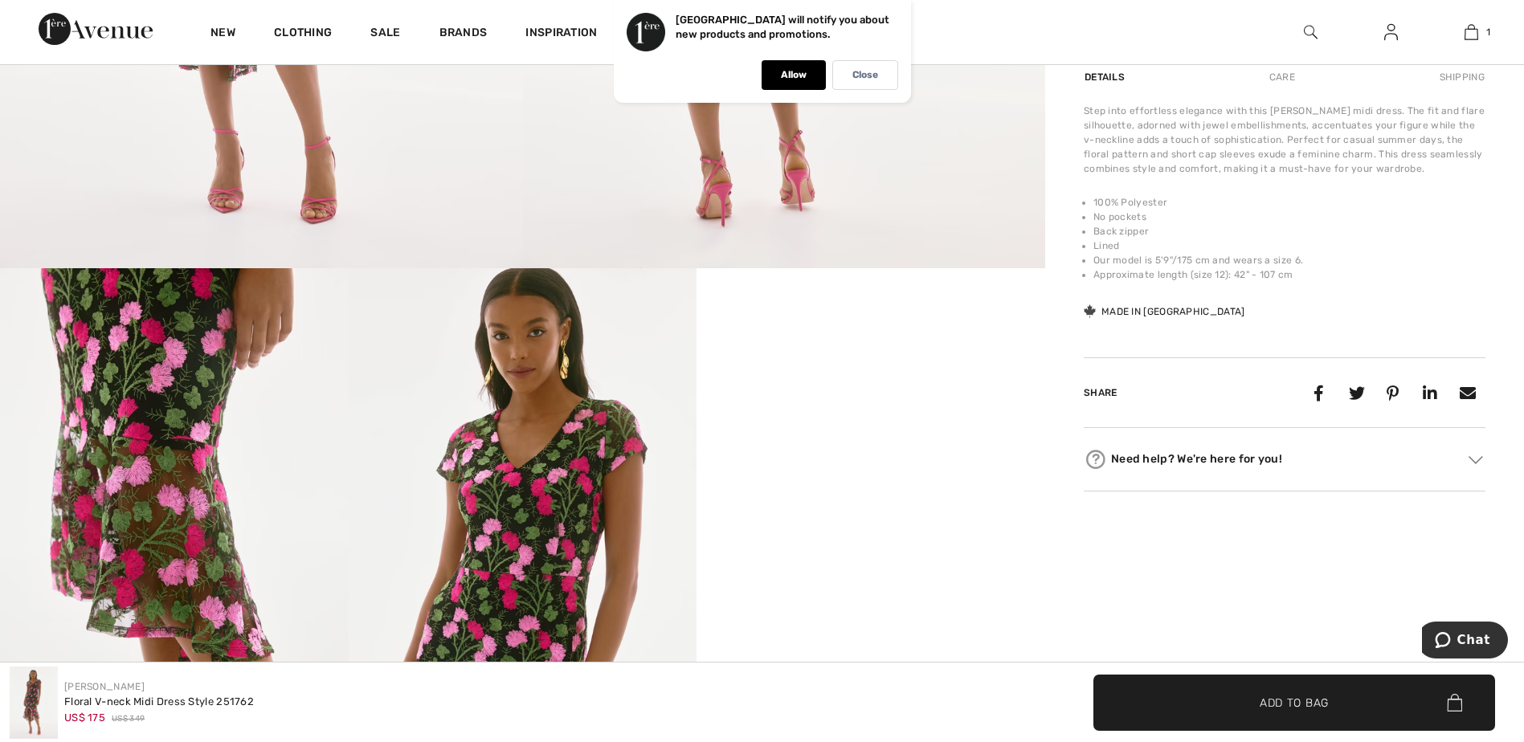
scroll to position [562, 0]
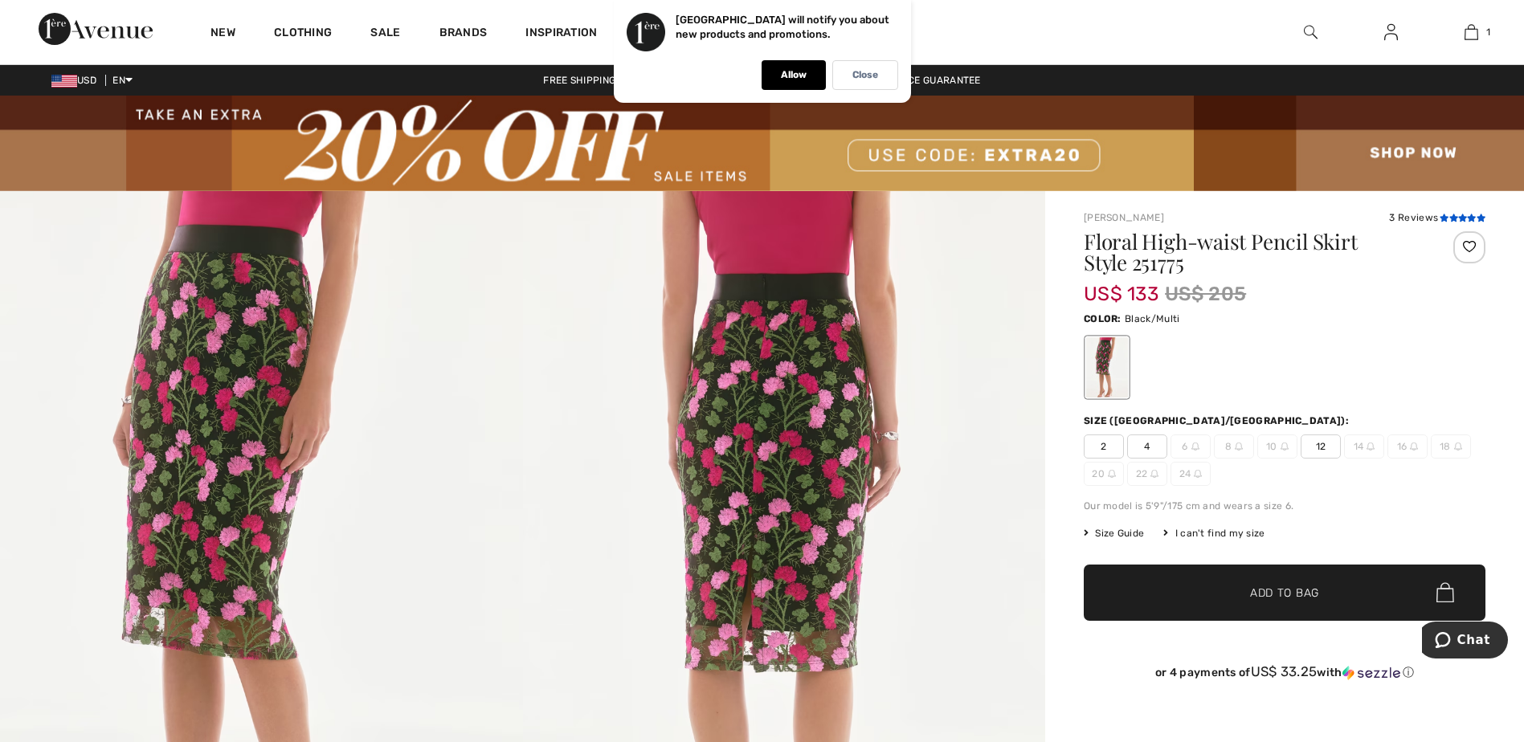
click at [1463, 220] on icon at bounding box center [1462, 218] width 9 height 8
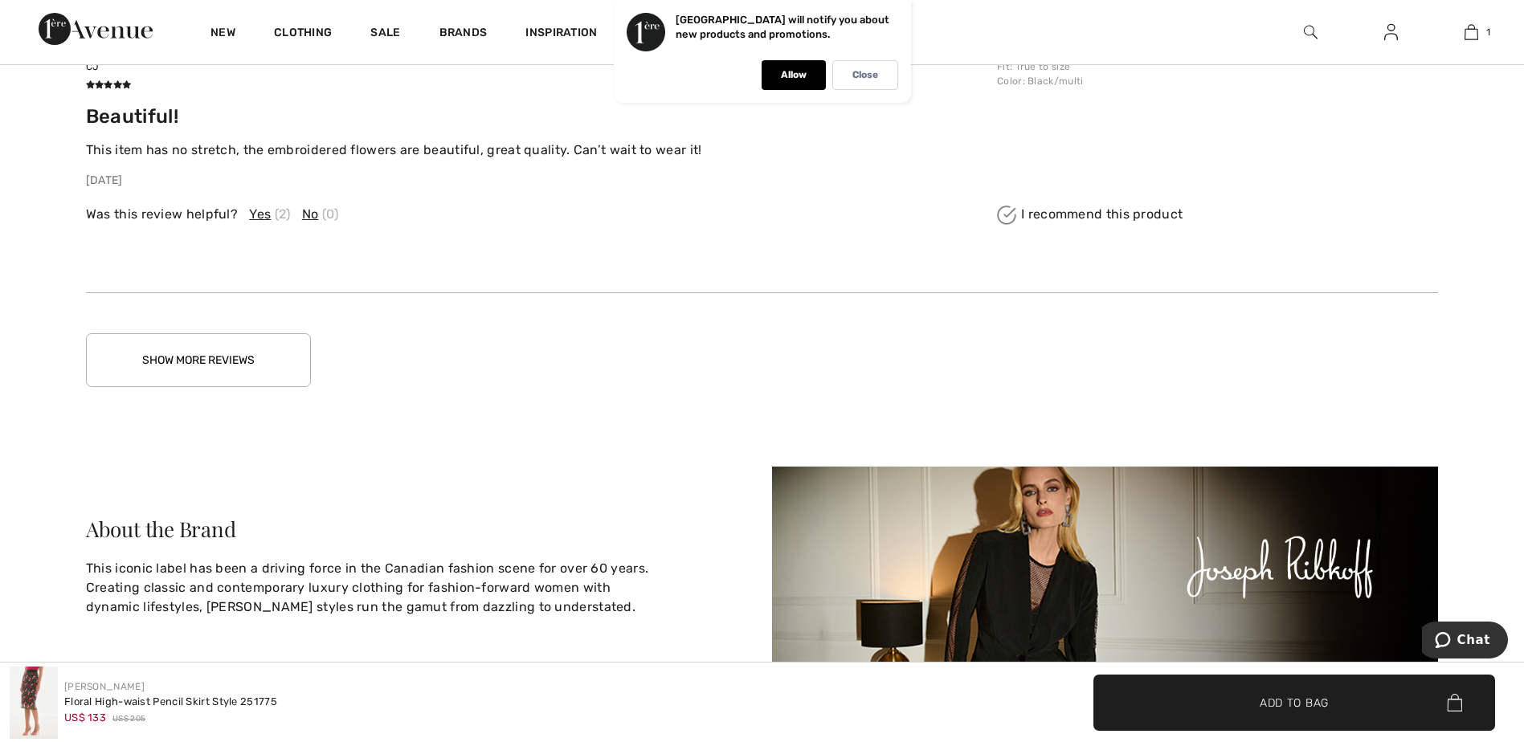
scroll to position [3920, 0]
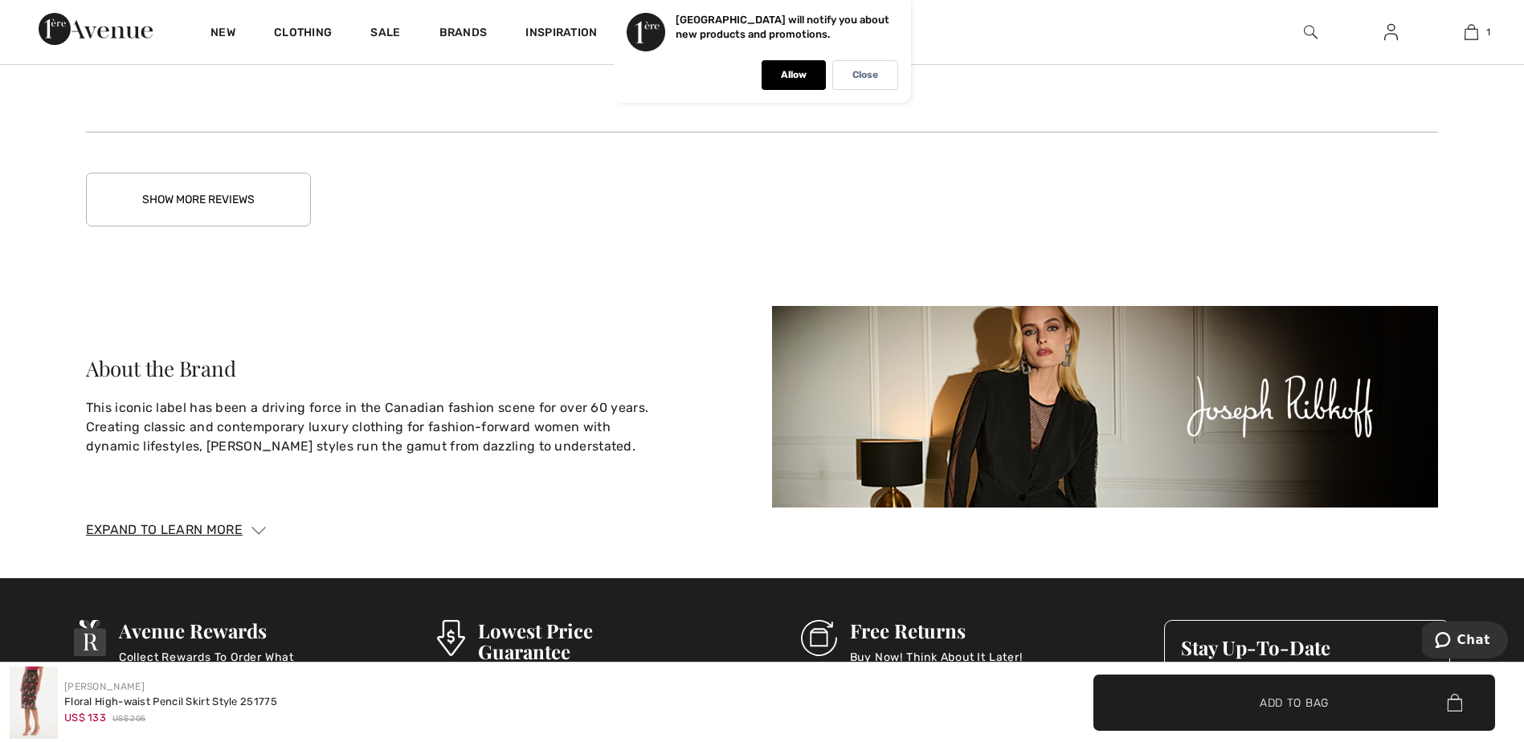
click at [217, 207] on button "Show More Reviews" at bounding box center [198, 200] width 225 height 54
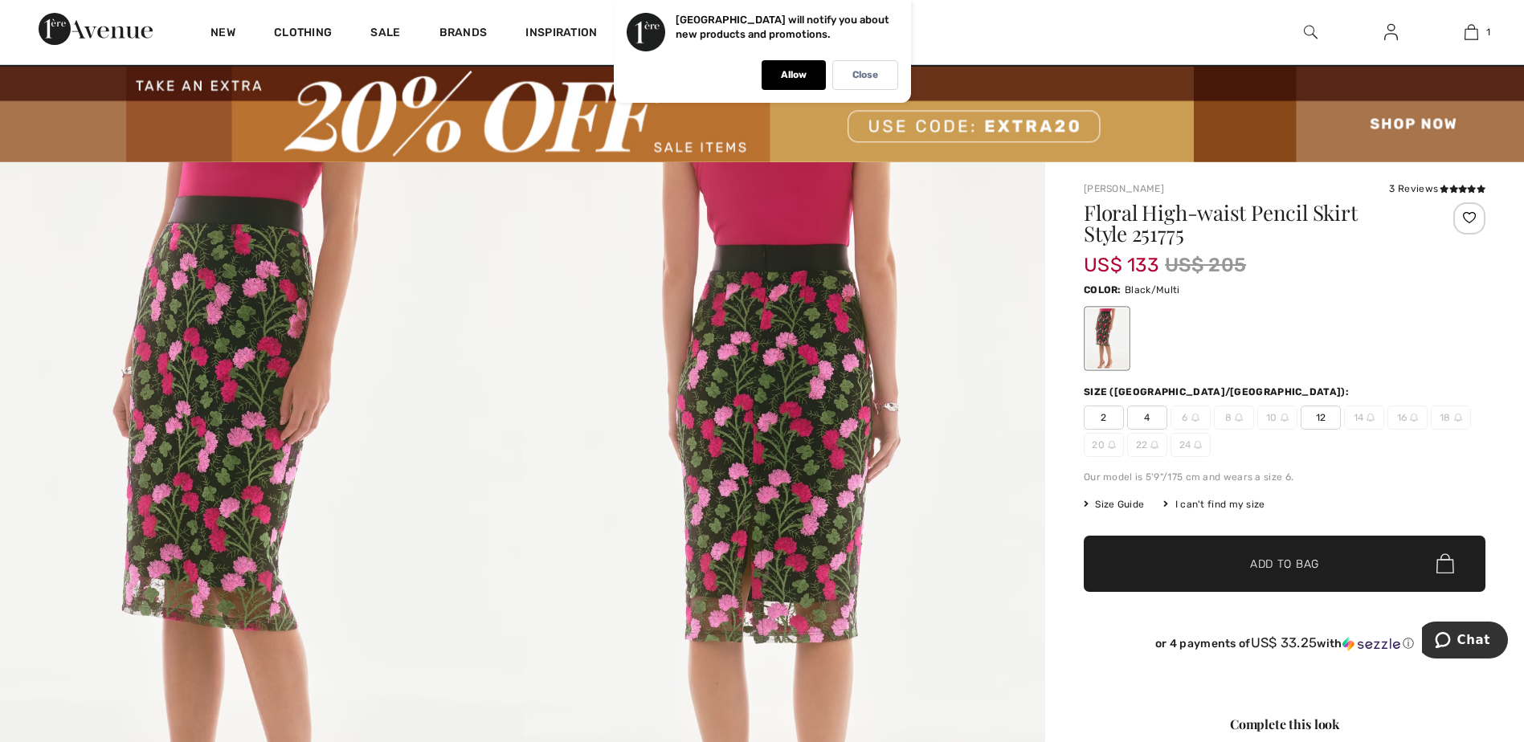
scroll to position [0, 0]
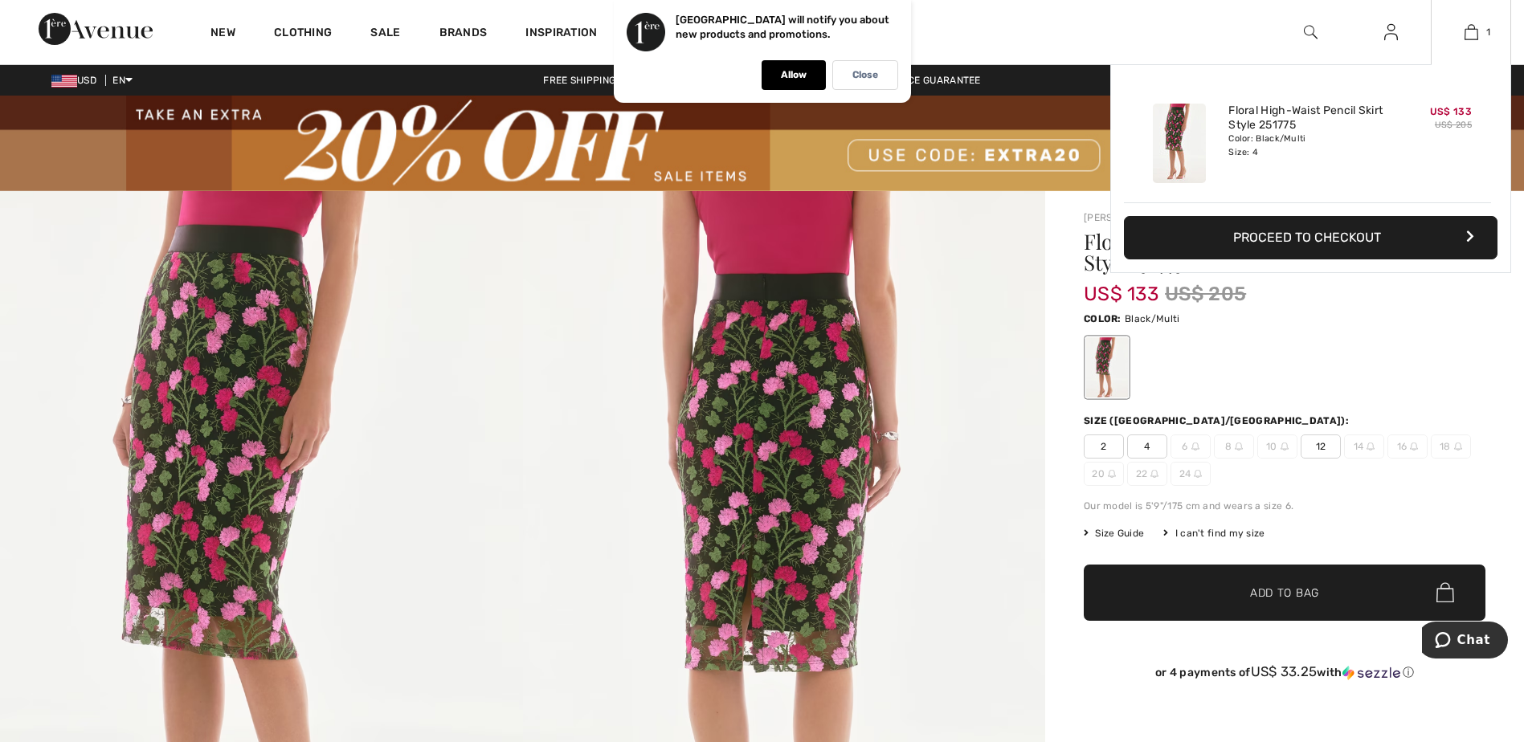
click at [1269, 237] on button "Proceed to Checkout" at bounding box center [1311, 237] width 374 height 43
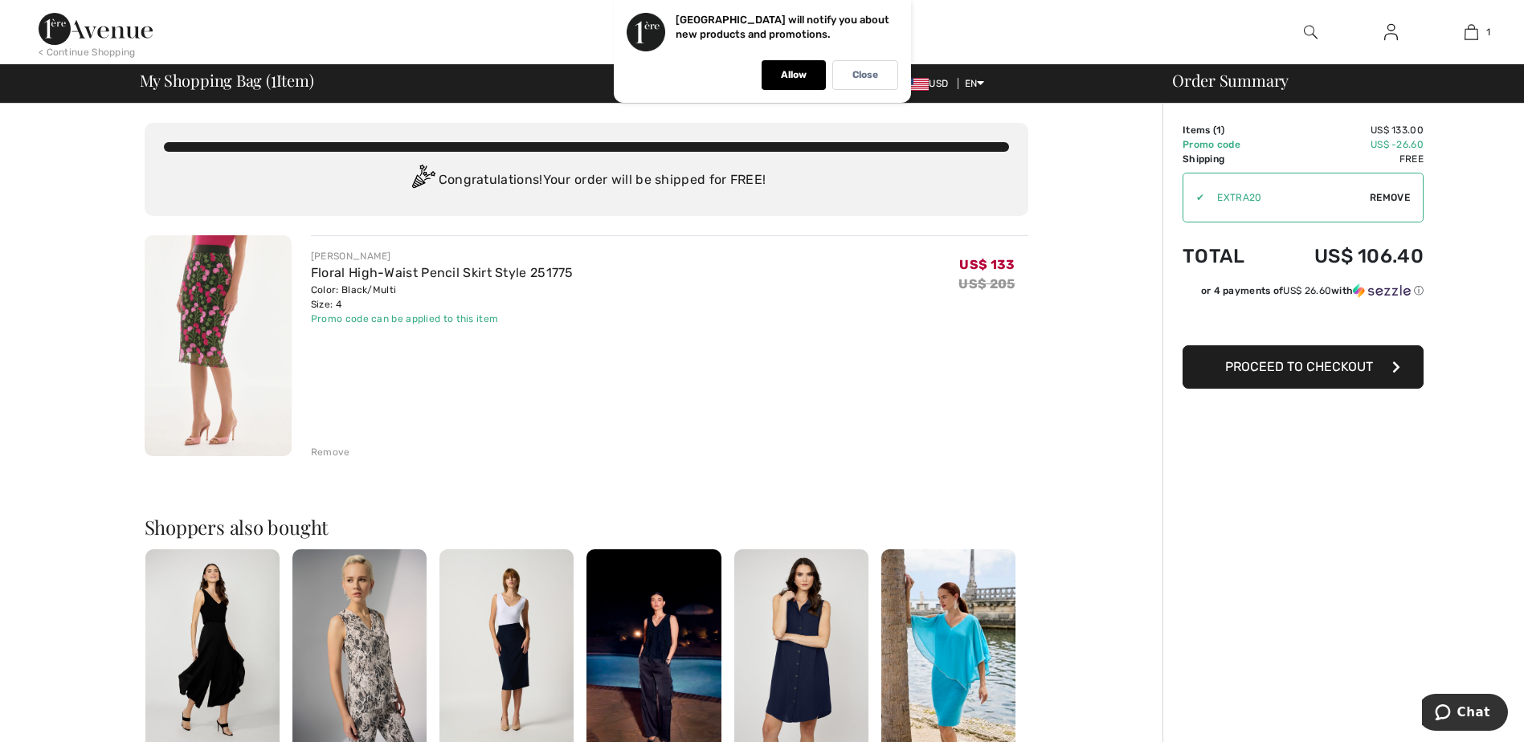
click at [1283, 362] on span "Proceed to Checkout" at bounding box center [1299, 366] width 148 height 15
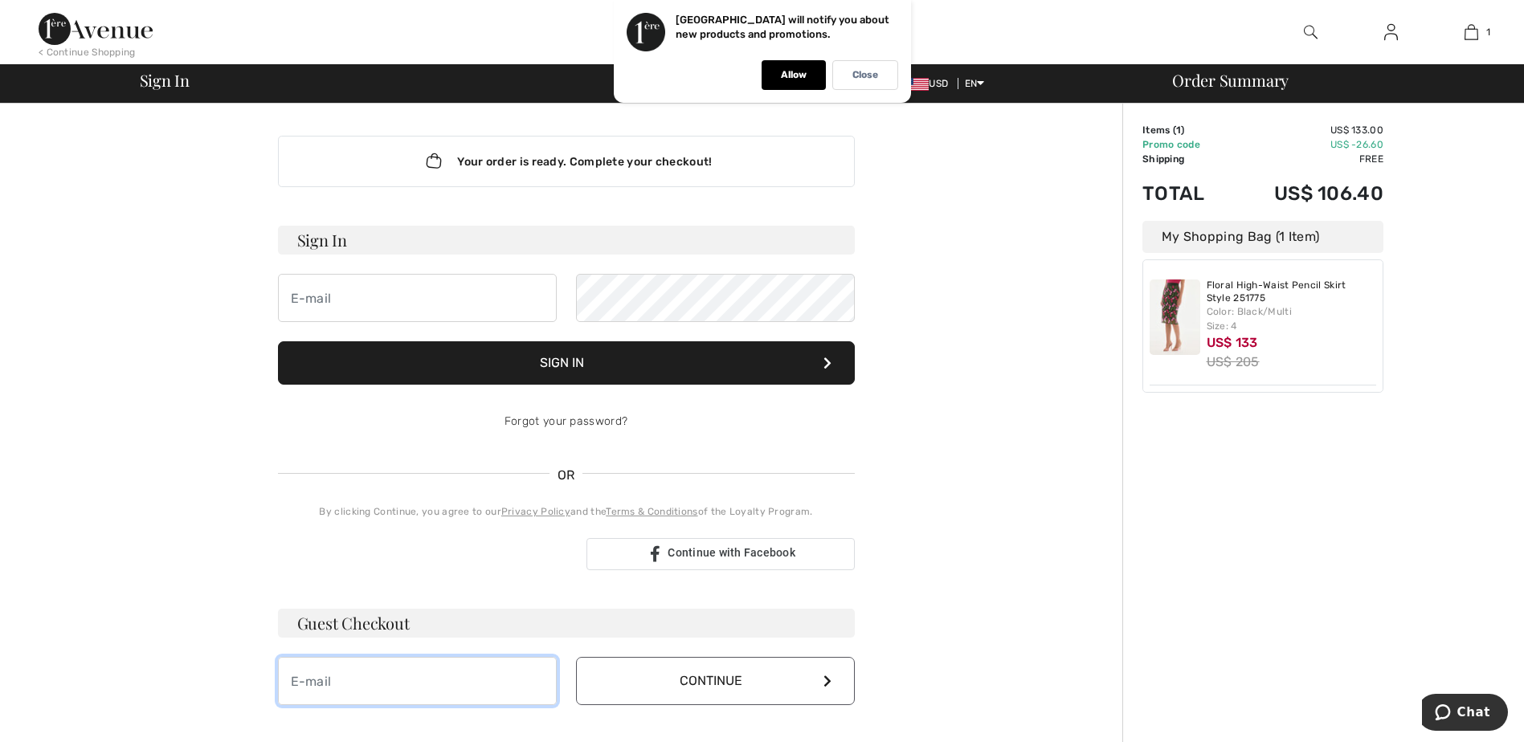
click at [368, 682] on input "email" at bounding box center [417, 681] width 279 height 48
click at [327, 697] on input "email" at bounding box center [417, 681] width 279 height 48
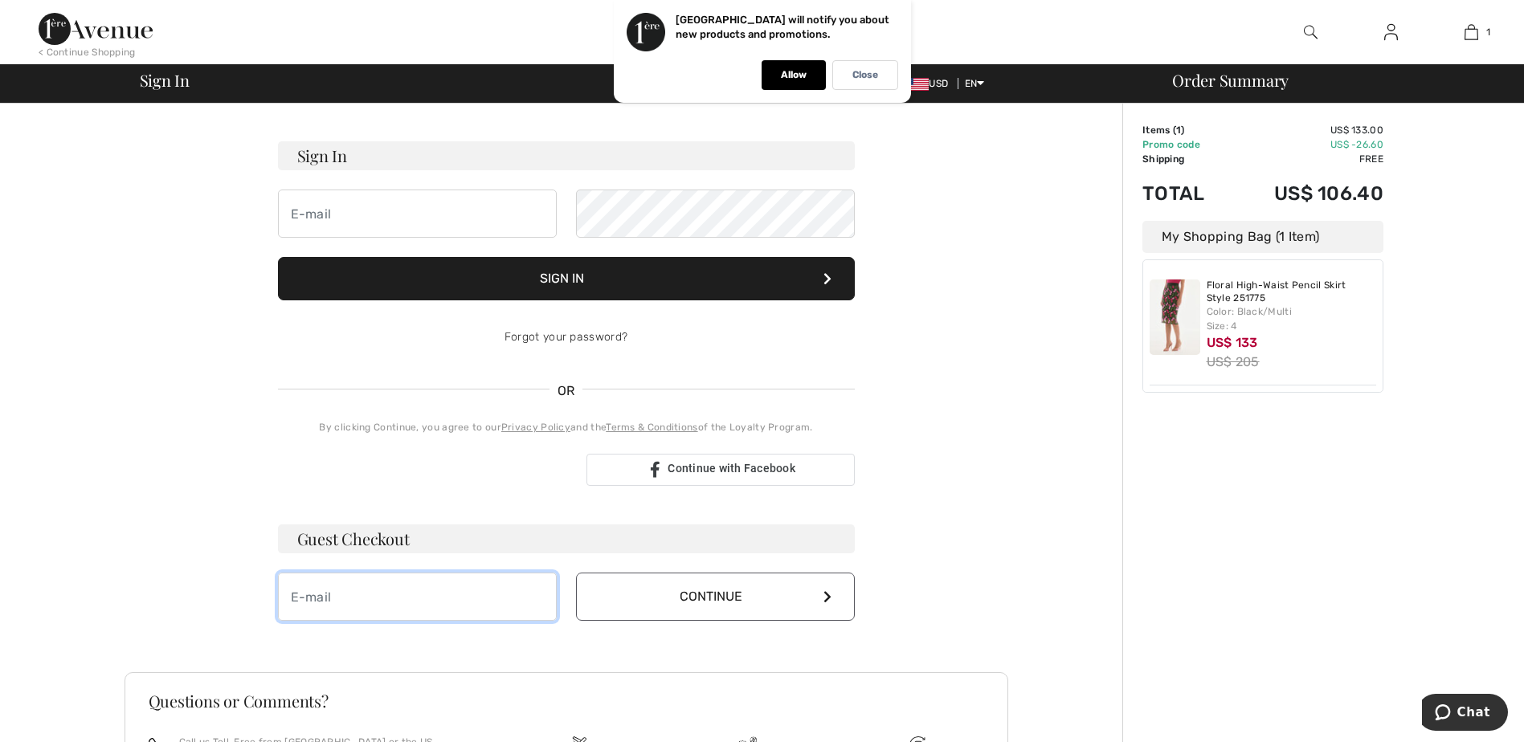
scroll to position [241, 0]
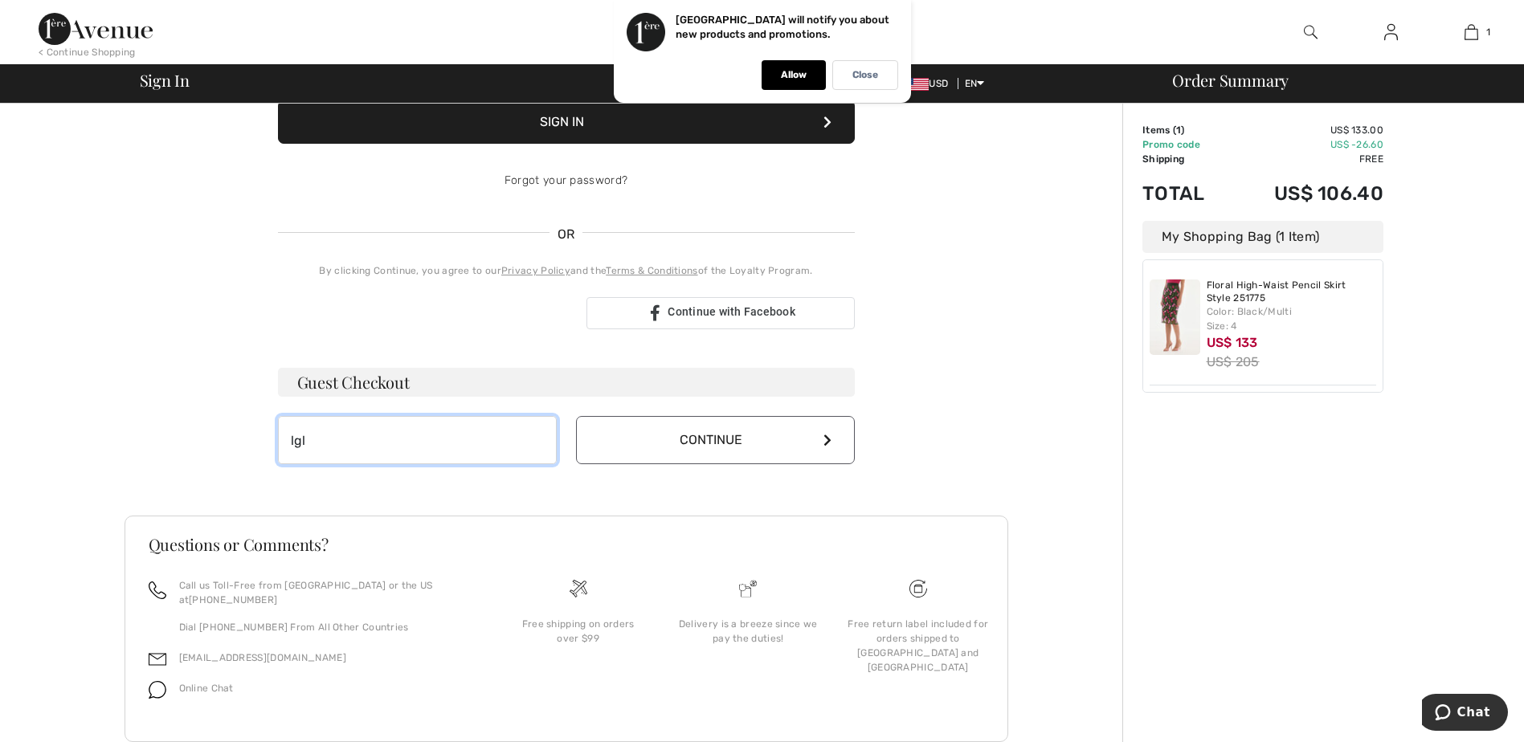
click at [546, 428] on input "lgl" at bounding box center [417, 440] width 279 height 48
type input "[EMAIL_ADDRESS][DOMAIN_NAME]"
click at [730, 441] on button "Continue" at bounding box center [715, 440] width 279 height 48
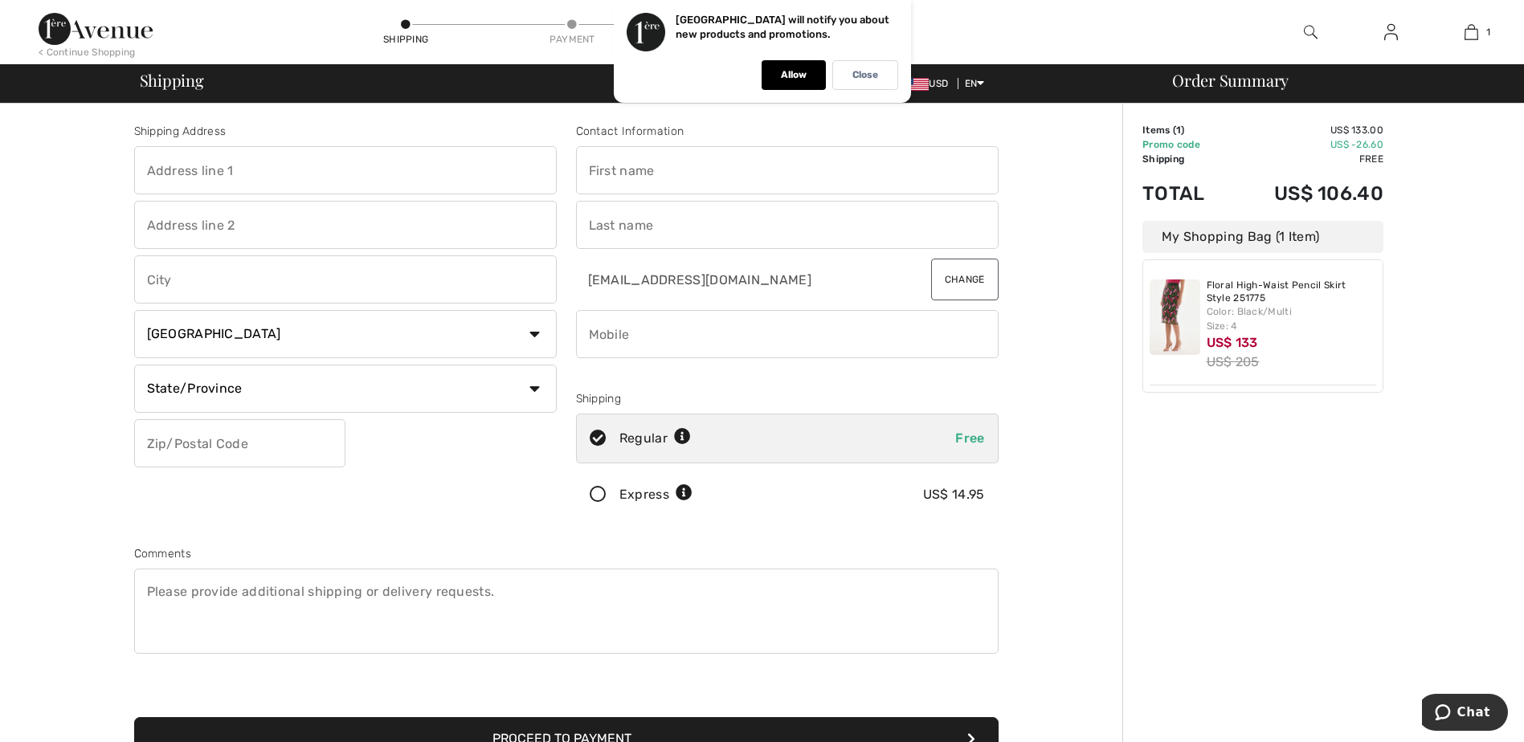
click at [271, 171] on input "text" at bounding box center [345, 170] width 423 height 48
type input "[STREET_ADDRESS]"
type input "Phoenix"
select select "US"
select select "AZ"
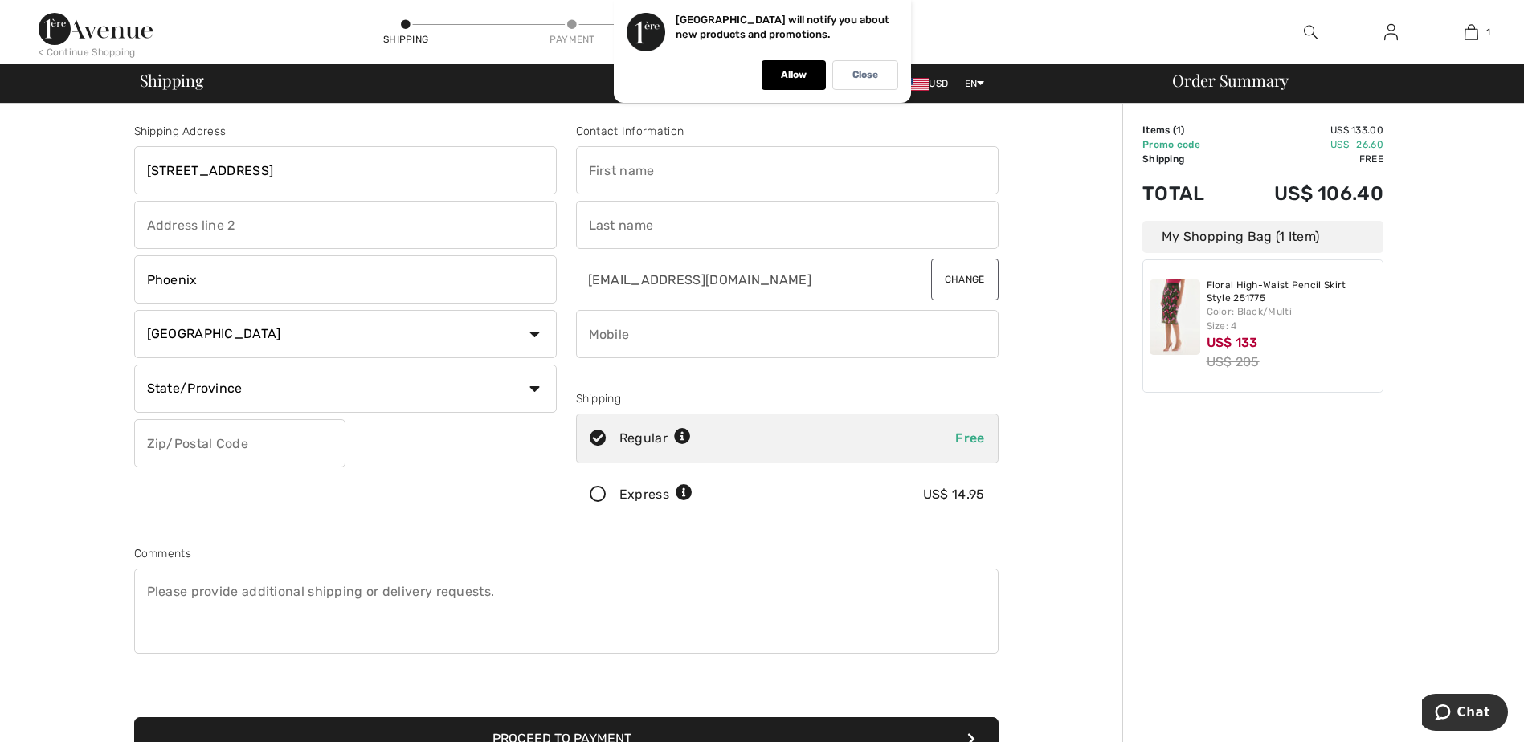
type input "85028"
type input "[PERSON_NAME]"
type input "6026194599"
type input "9605 N 43rd Place"
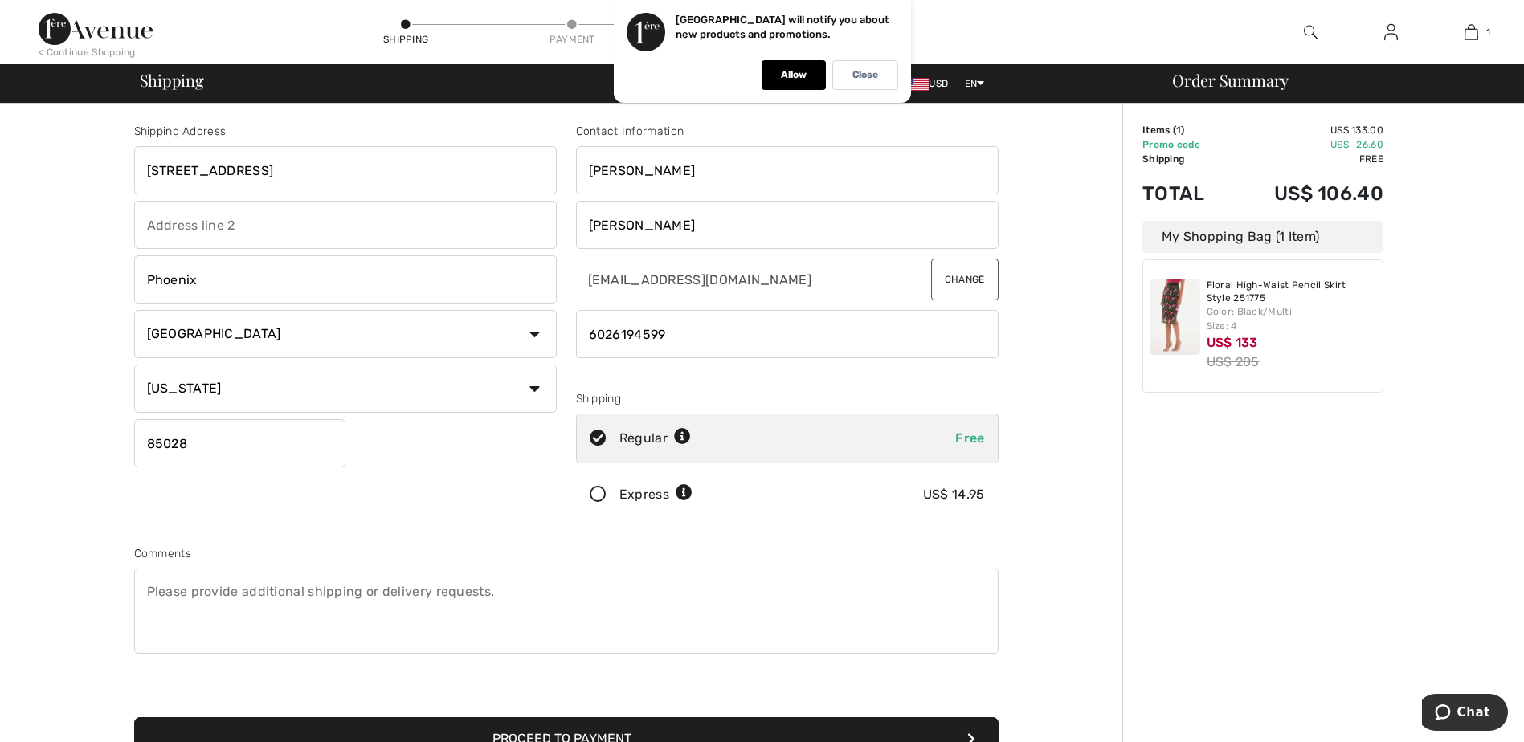
click at [353, 464] on div "Shipping Address 9605 N 43rd Place Phoenix Country Canada United States Afghani…" at bounding box center [346, 324] width 442 height 403
click at [970, 442] on span "Free" at bounding box center [969, 438] width 29 height 15
radio input "true"
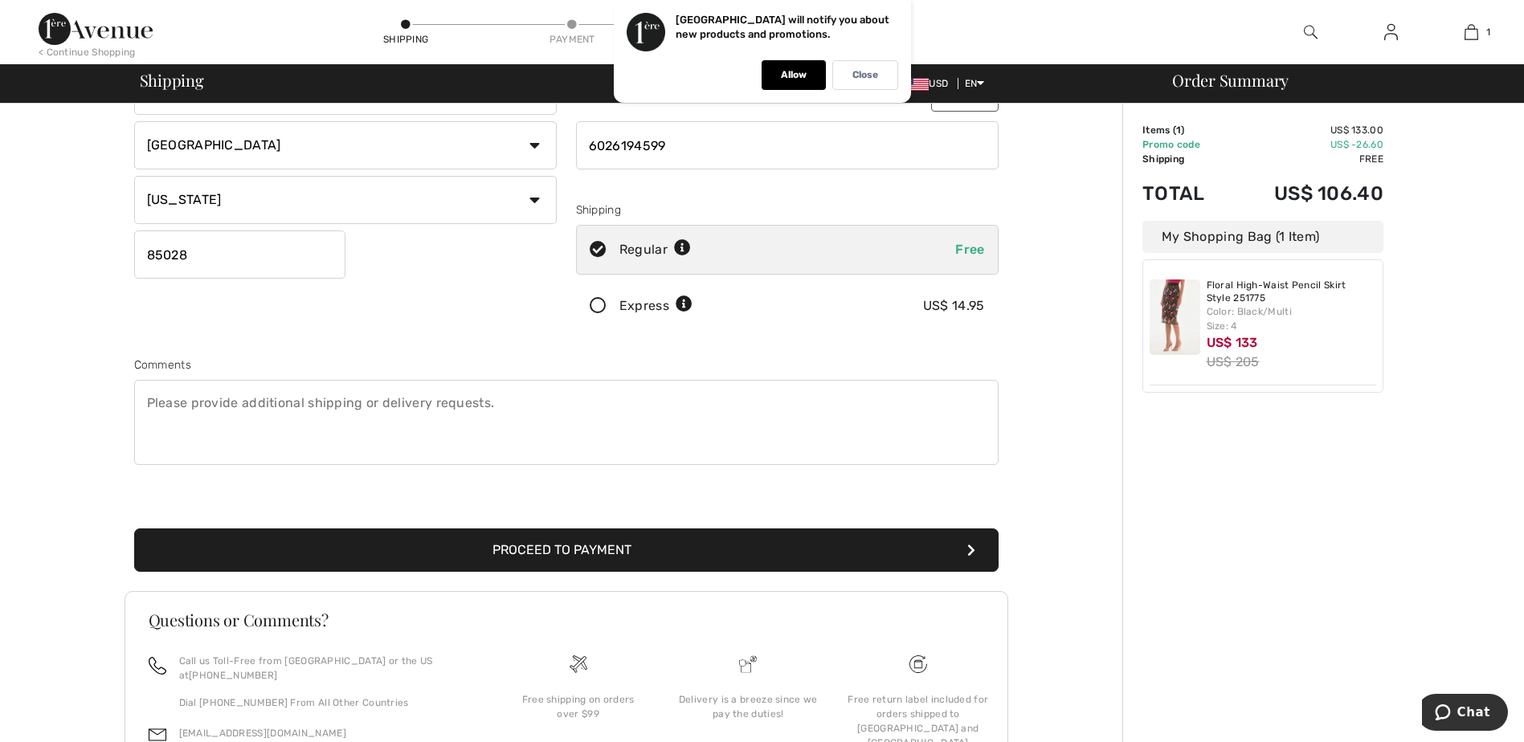
scroll to position [290, 0]
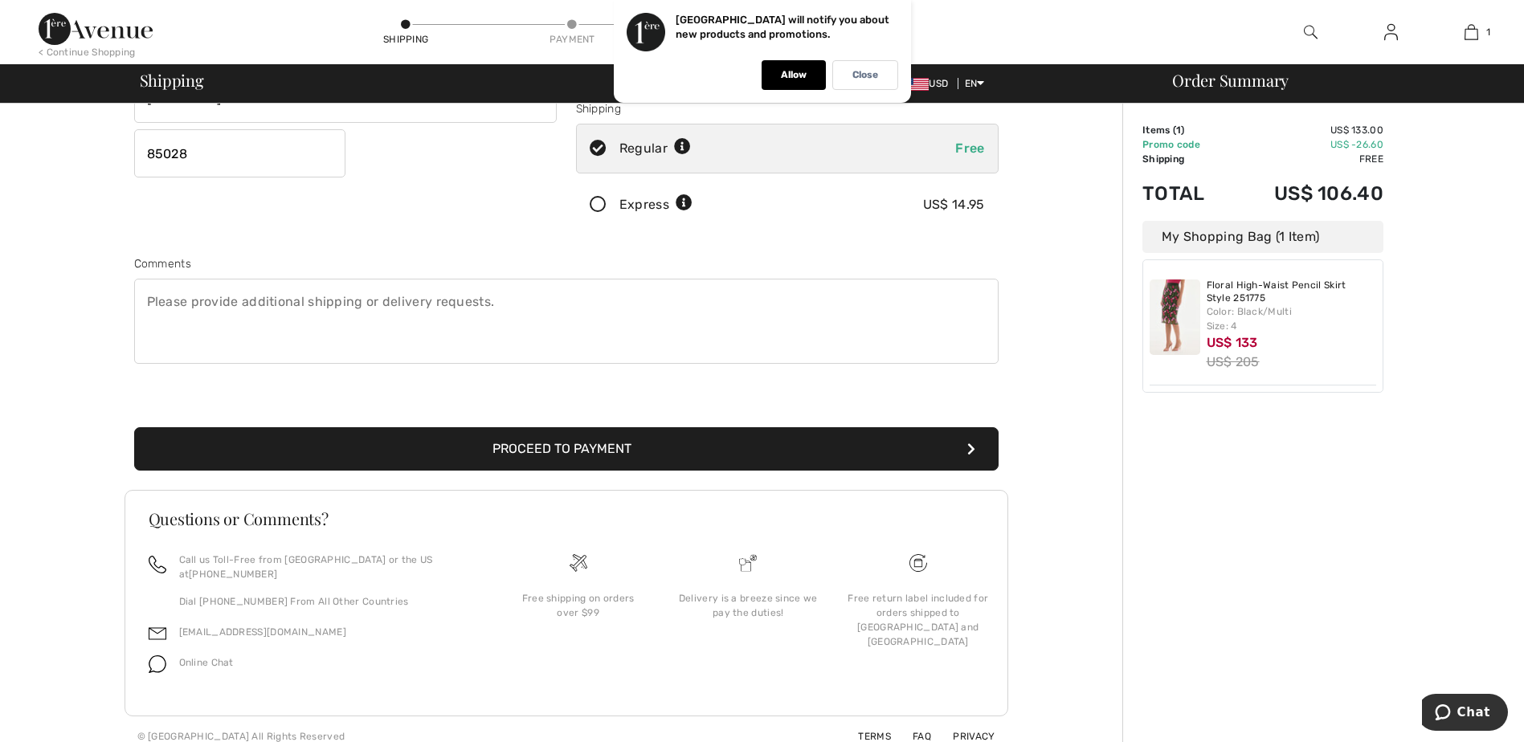
click at [578, 441] on button "Proceed to Payment" at bounding box center [566, 448] width 864 height 43
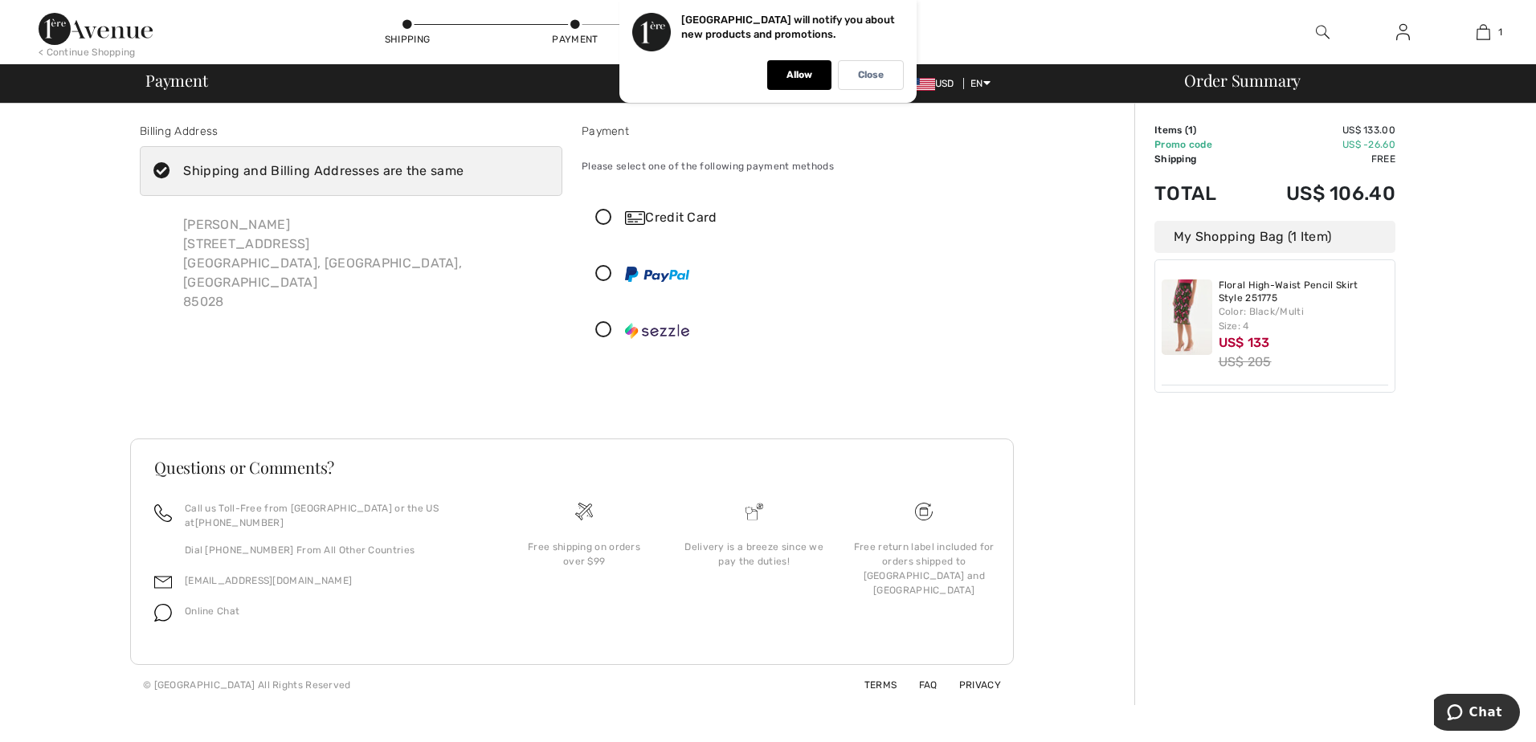
click at [606, 216] on icon at bounding box center [603, 218] width 43 height 17
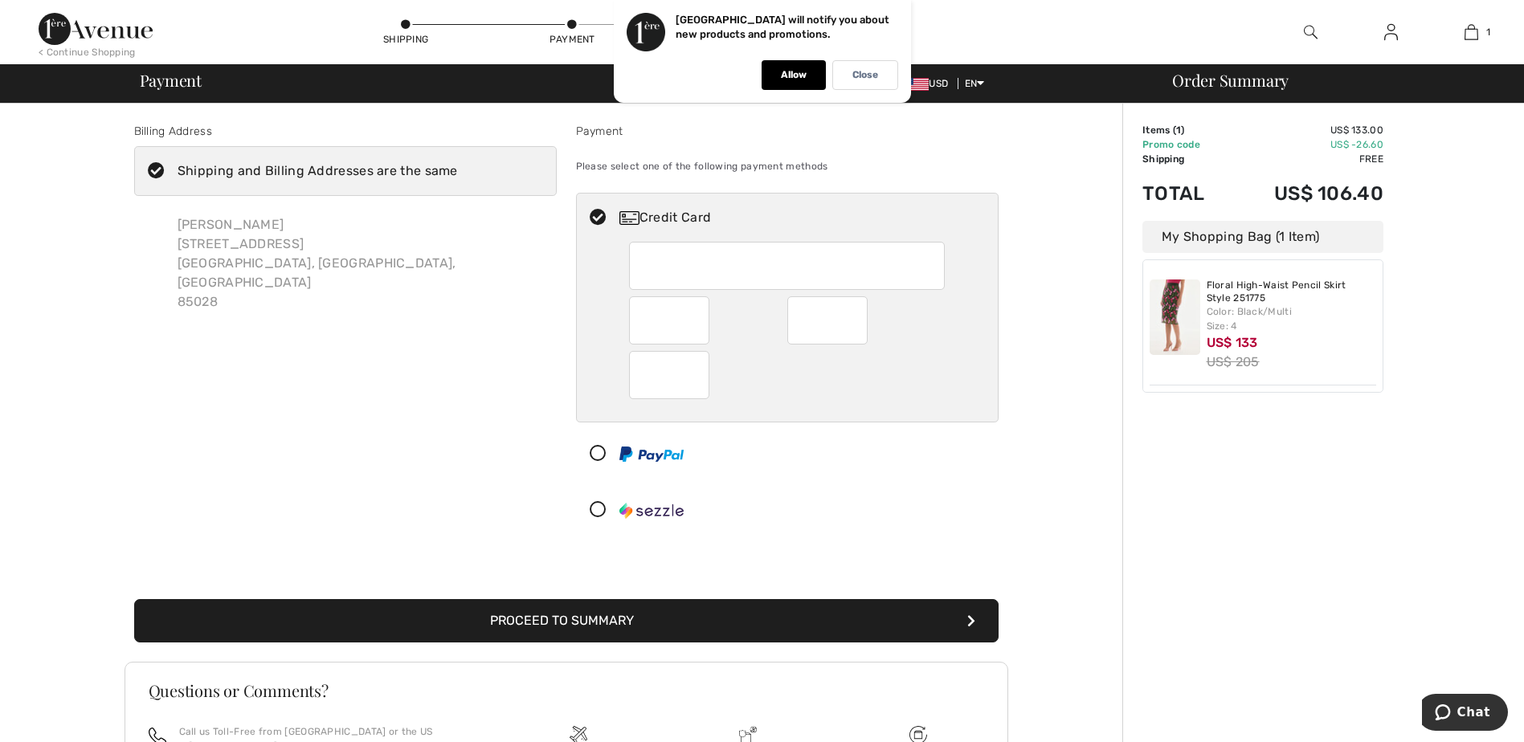
click at [590, 614] on button "Proceed to Summary" at bounding box center [566, 620] width 864 height 43
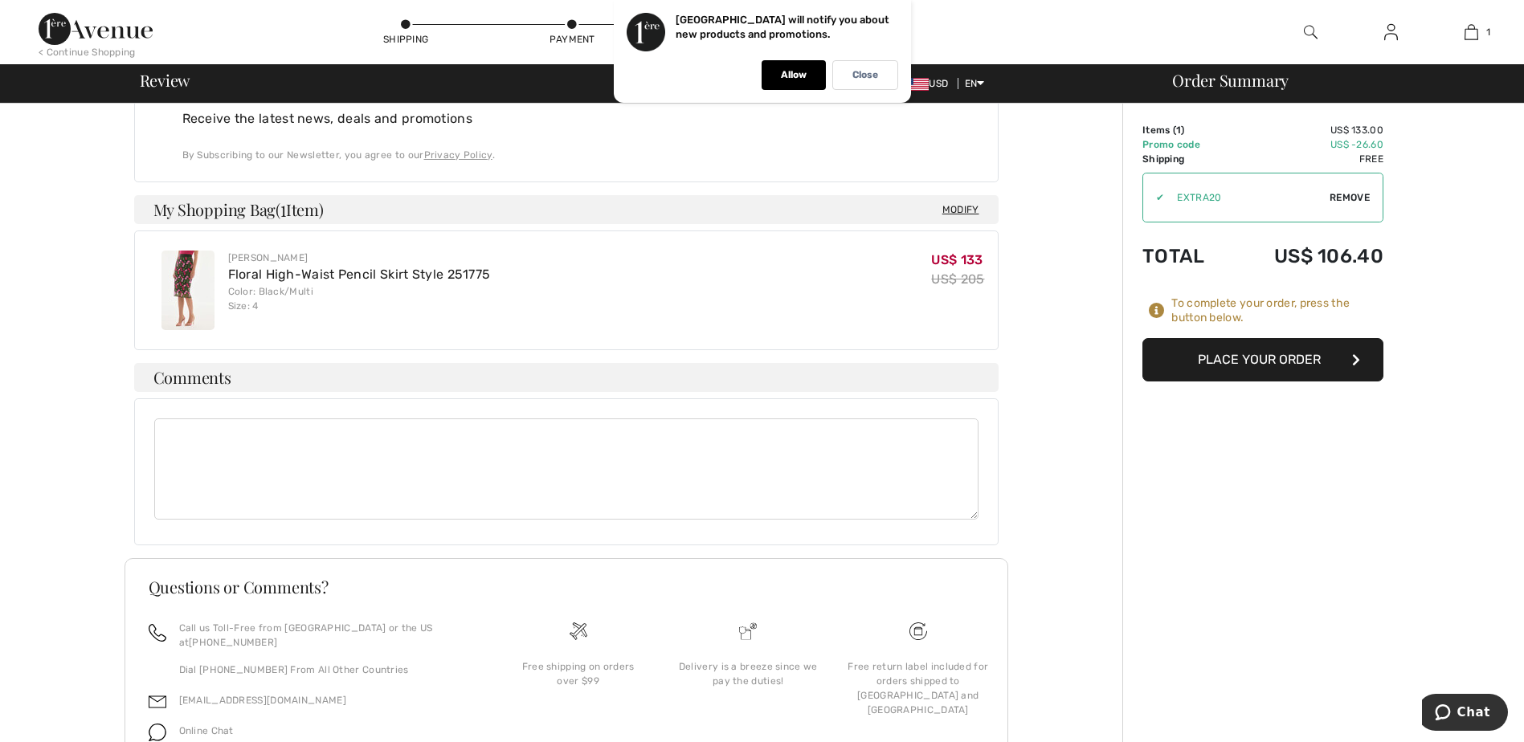
scroll to position [575, 0]
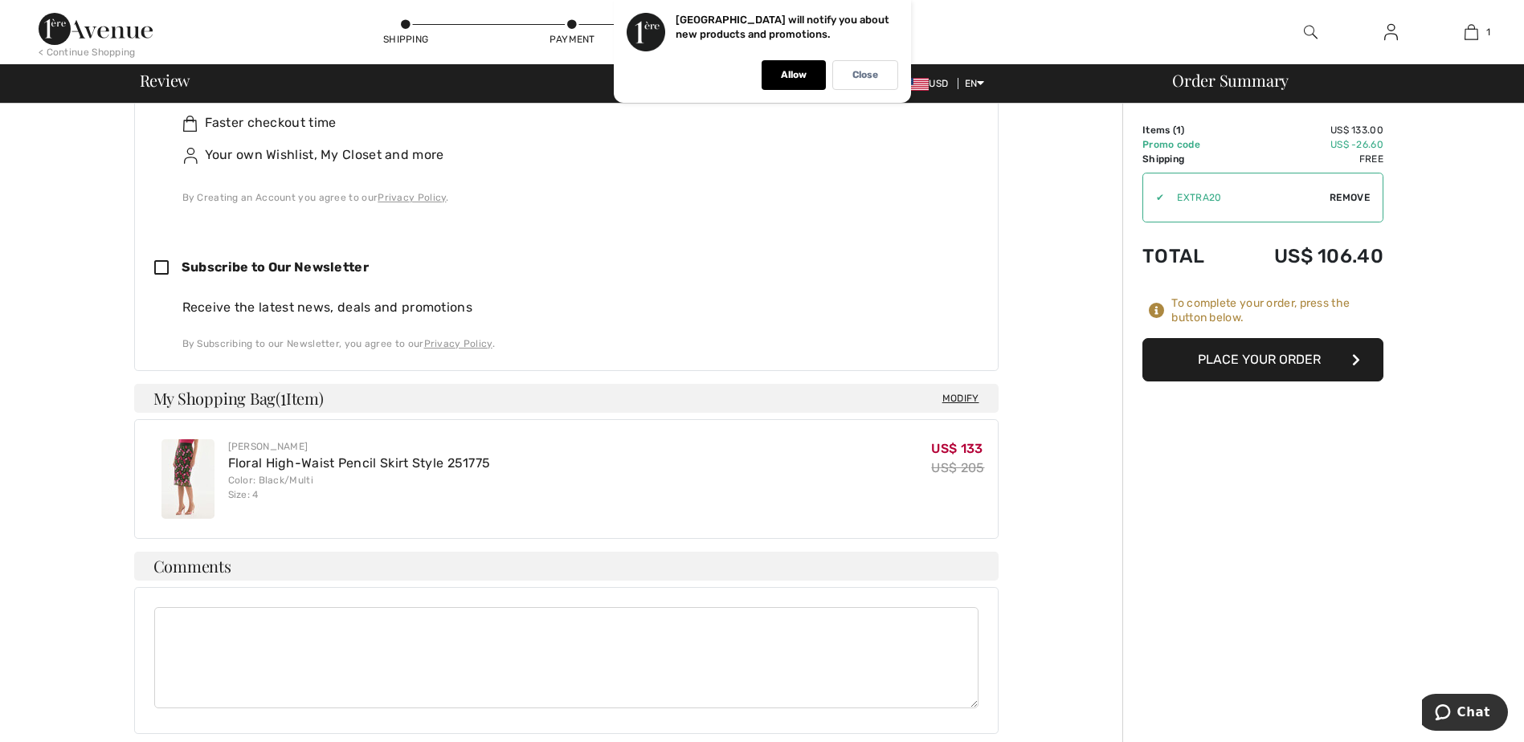
click at [1206, 354] on button "Place Your Order" at bounding box center [1262, 359] width 241 height 43
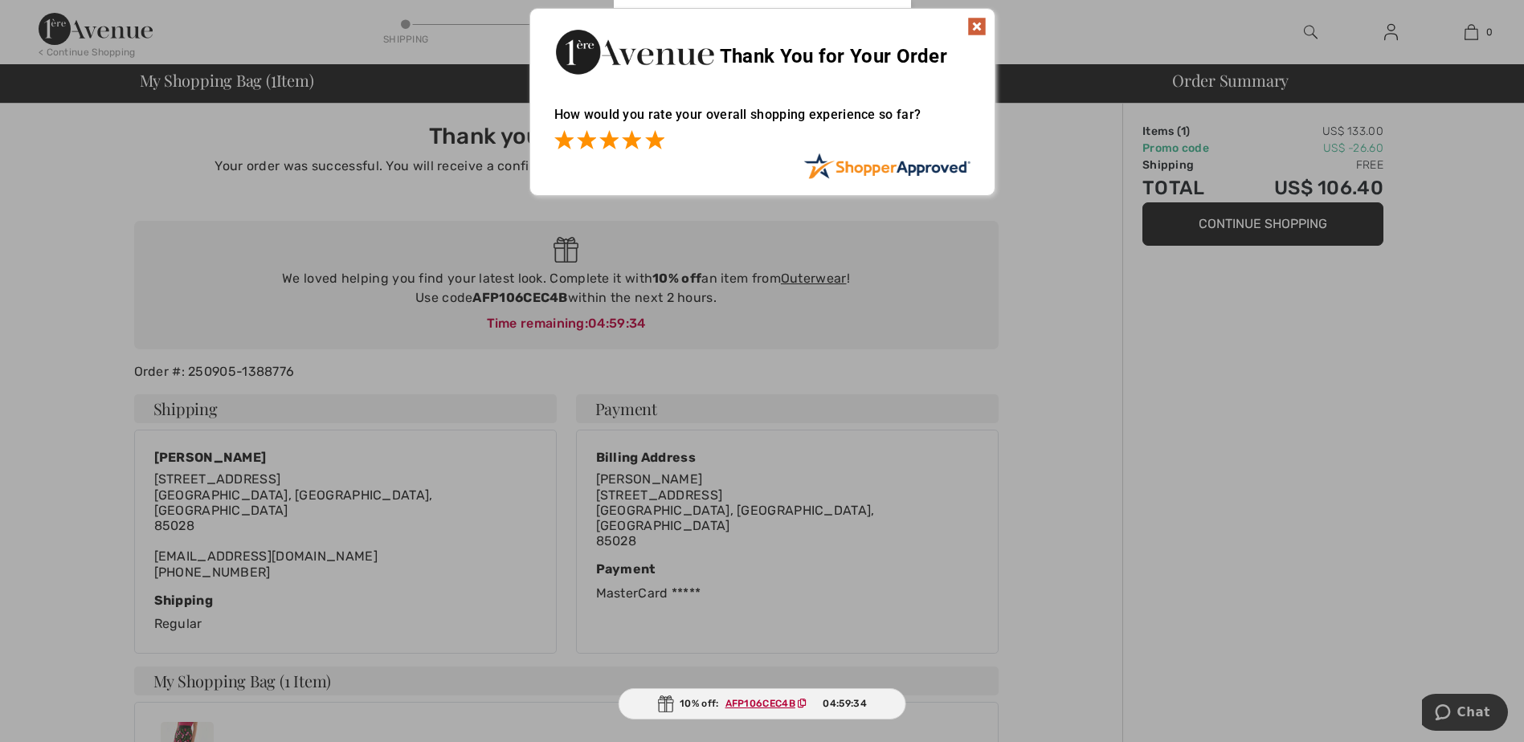
click at [652, 141] on span at bounding box center [654, 139] width 19 height 19
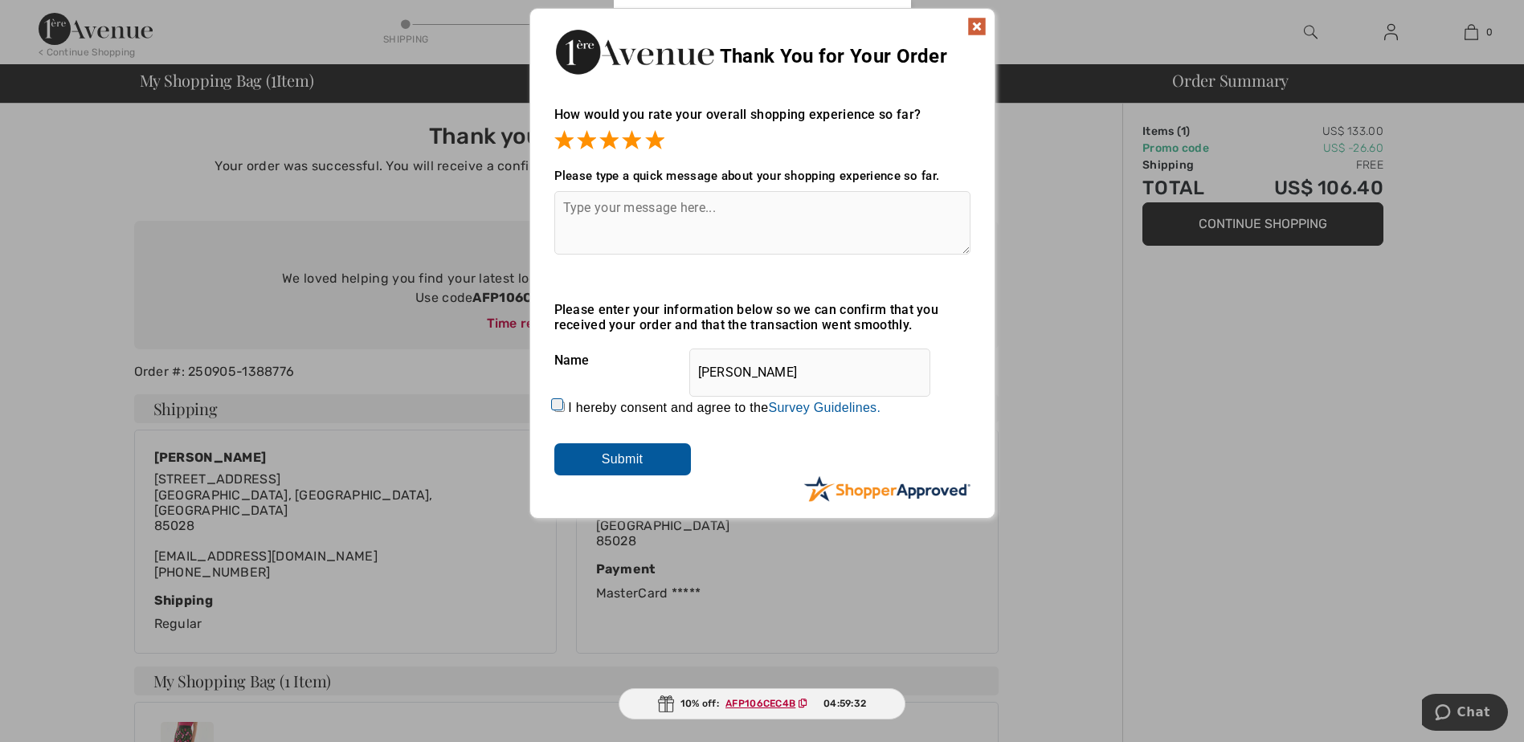
click at [557, 404] on input "I hereby consent and agree to the By submitting a review, you grant permission …" at bounding box center [559, 407] width 10 height 10
checkbox input "true"
click at [646, 459] on input "Submit" at bounding box center [622, 459] width 137 height 32
